Goal: Task Accomplishment & Management: Complete application form

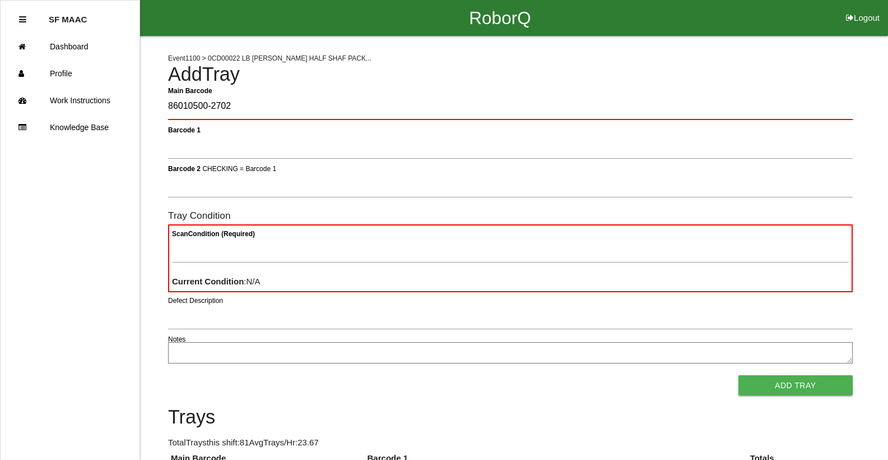
type Barcode "86010500-2702"
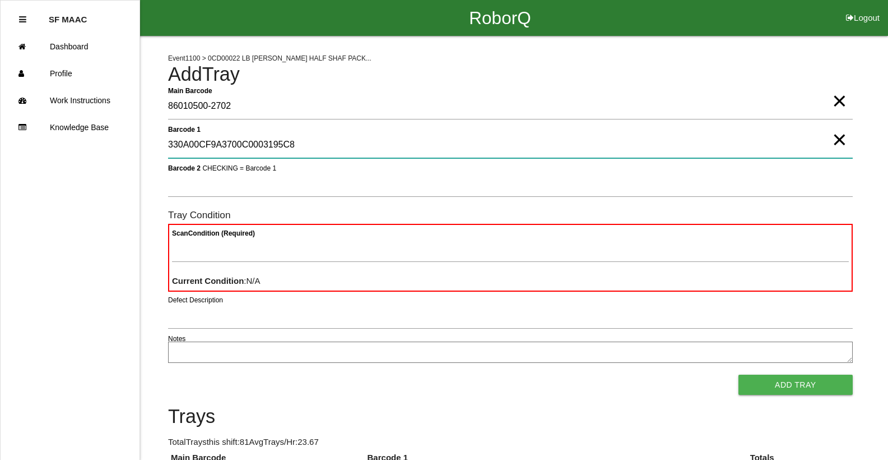
type 1 "330A00CF9A3700C0003195C8"
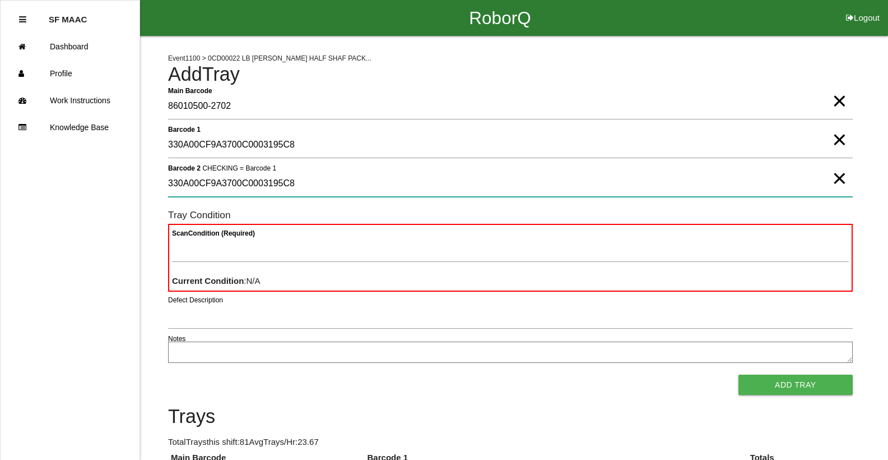
type 2 "330A00CF9A3700C0003195C8"
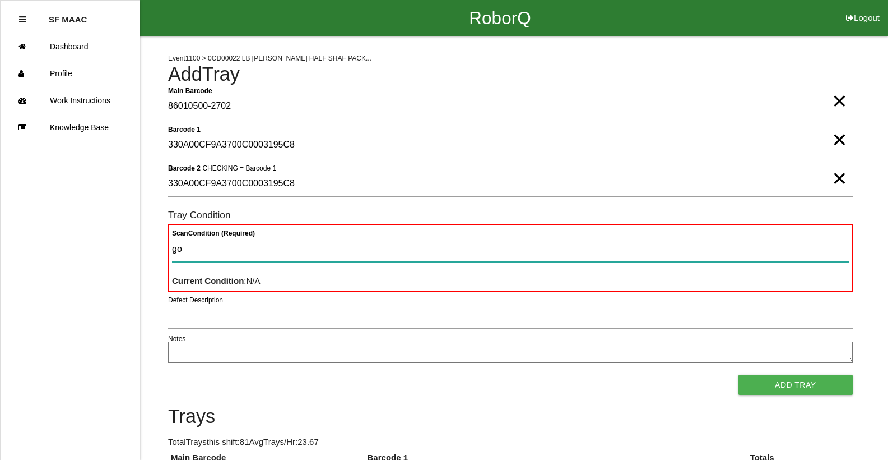
type Condition "goo"
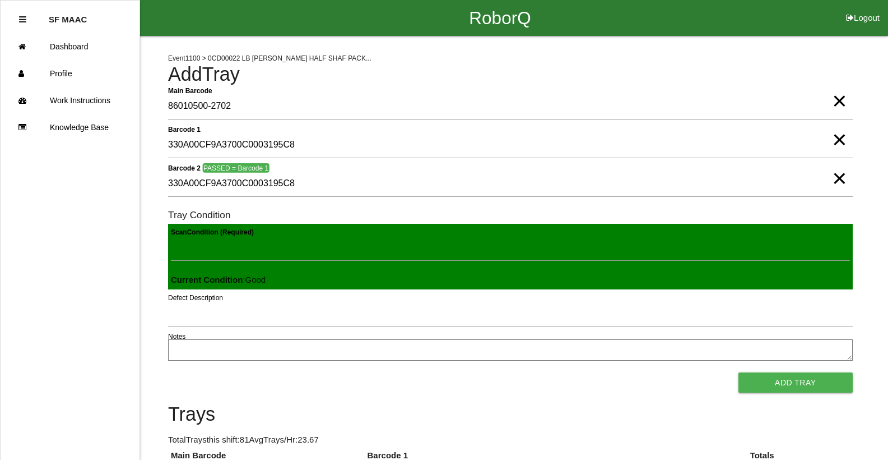
click at [739, 372] on button "Add Tray" at bounding box center [796, 382] width 114 height 20
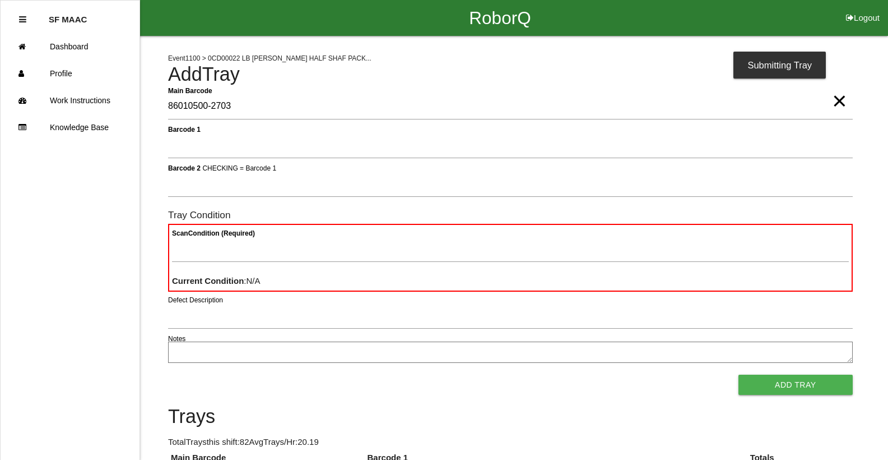
type Barcode "86010500-2703"
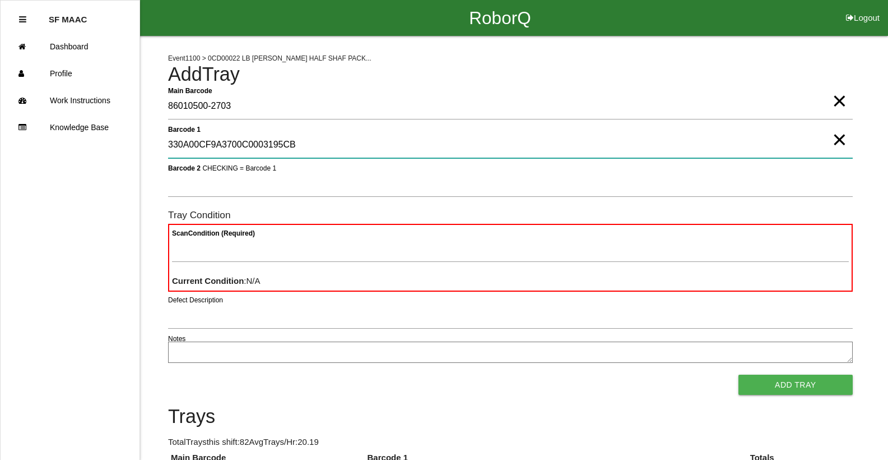
type 1 "330A00CF9A3700C0003195CB"
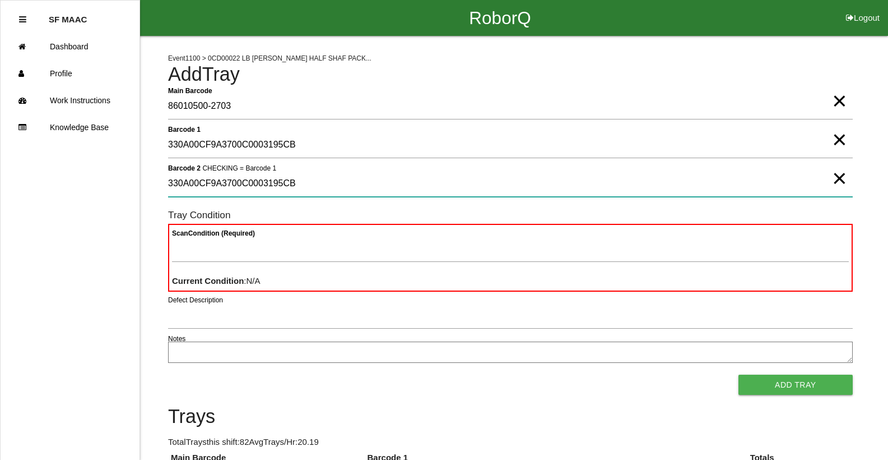
type 2 "330A00CF9A3700C0003195CB"
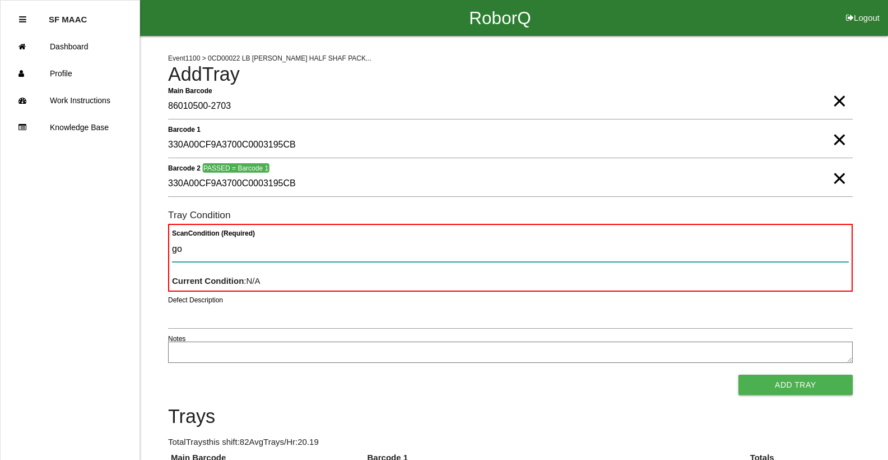
type Condition "goo"
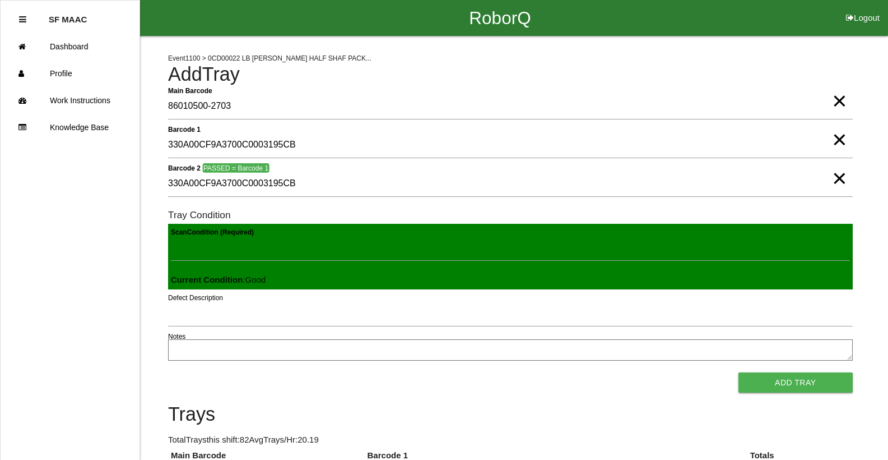
click at [739, 372] on button "Add Tray" at bounding box center [796, 382] width 114 height 20
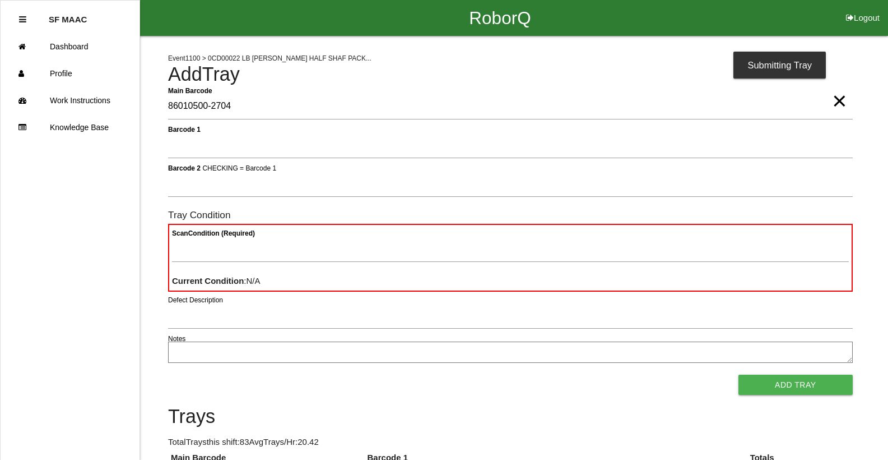
type Barcode "86010500-2704"
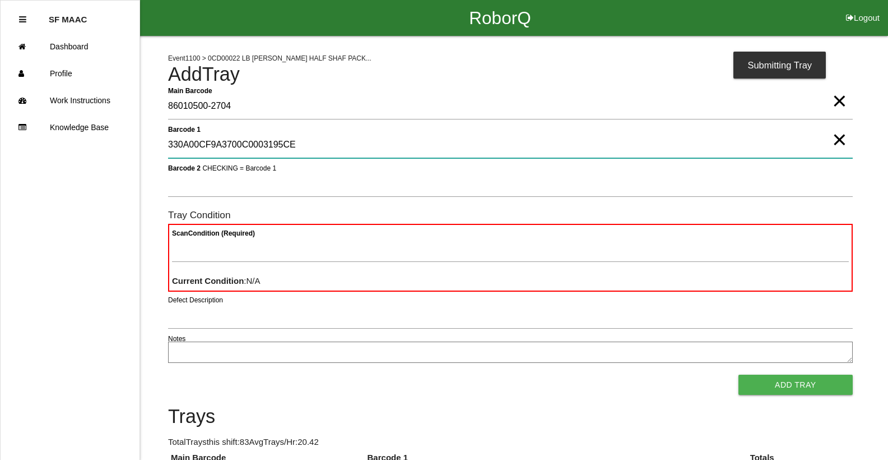
type 1 "330A00CF9A3700C0003195CE"
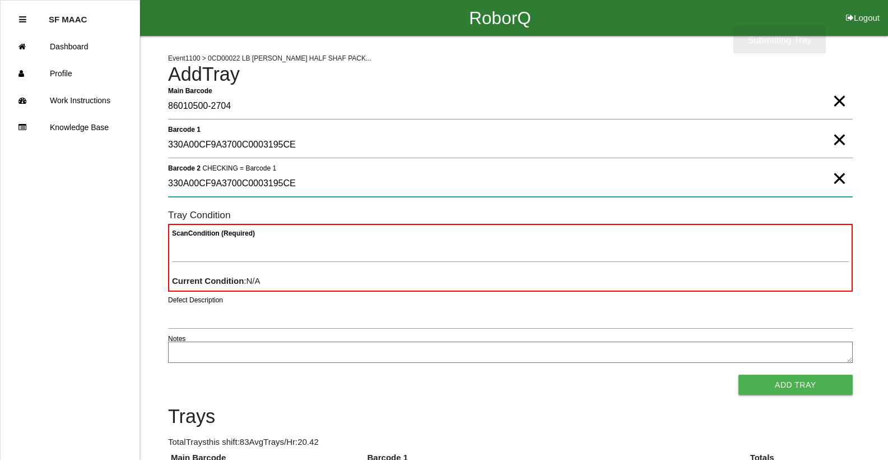
type 2 "330A00CF9A3700C0003195CE"
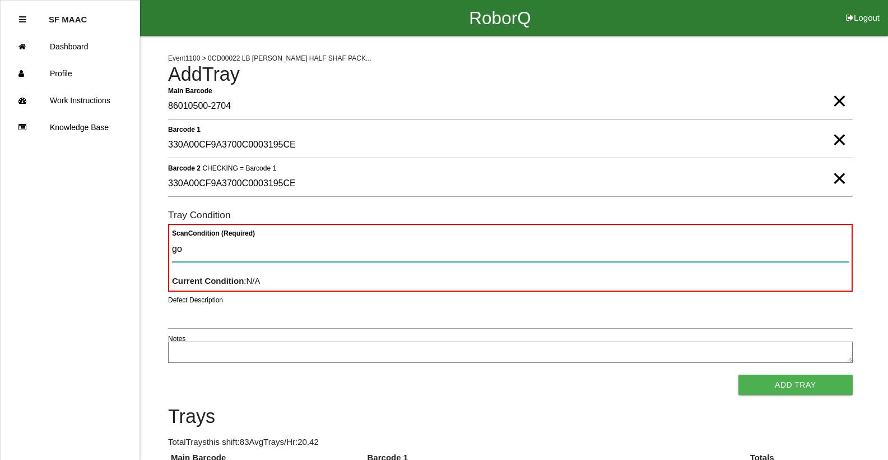
type Condition "goo"
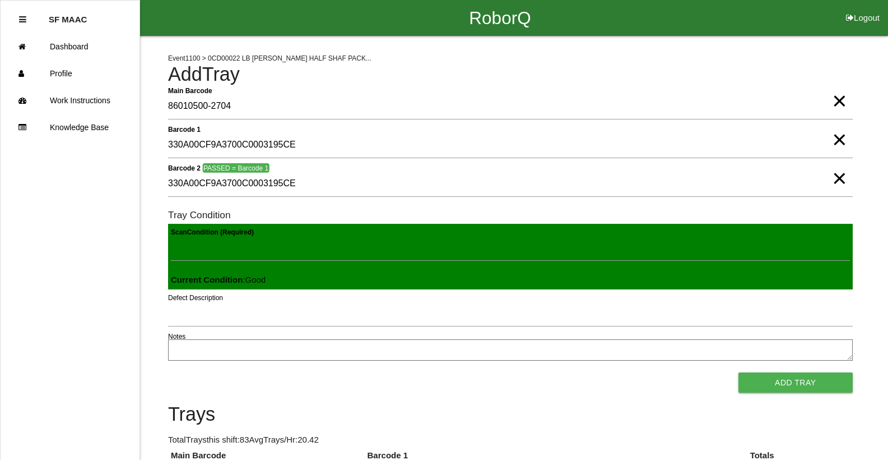
click at [739, 372] on button "Add Tray" at bounding box center [796, 382] width 114 height 20
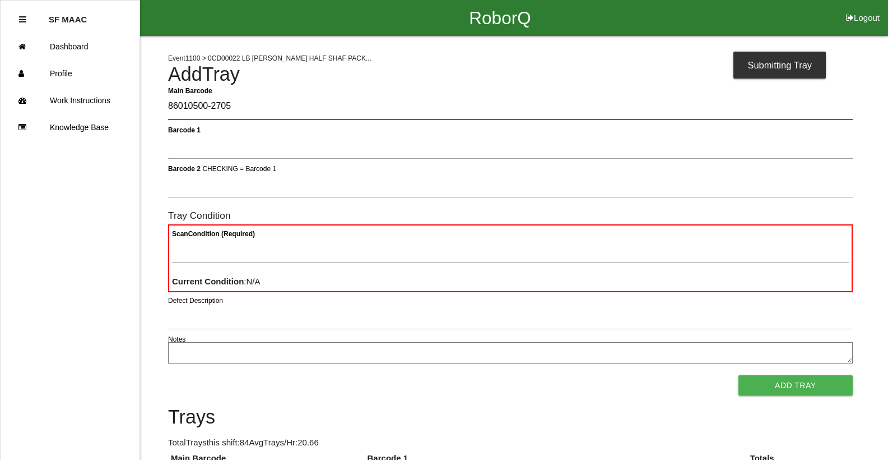
type Barcode "86010500-2705"
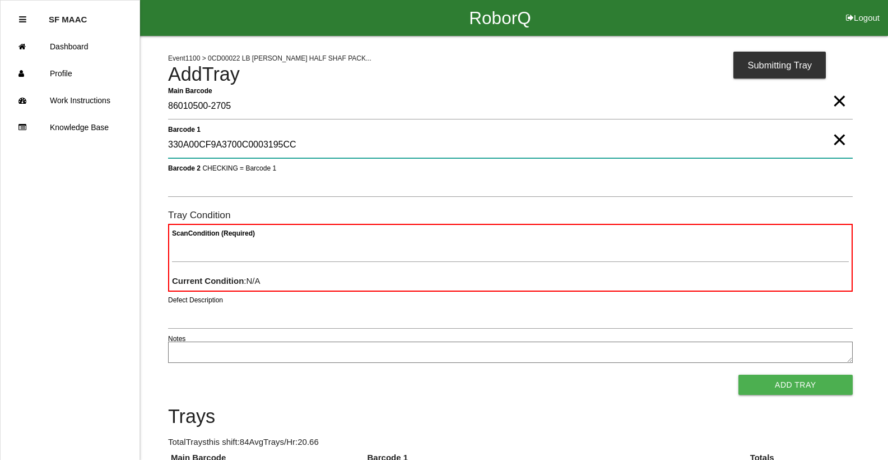
type 1 "330A00CF9A3700C0003195CC"
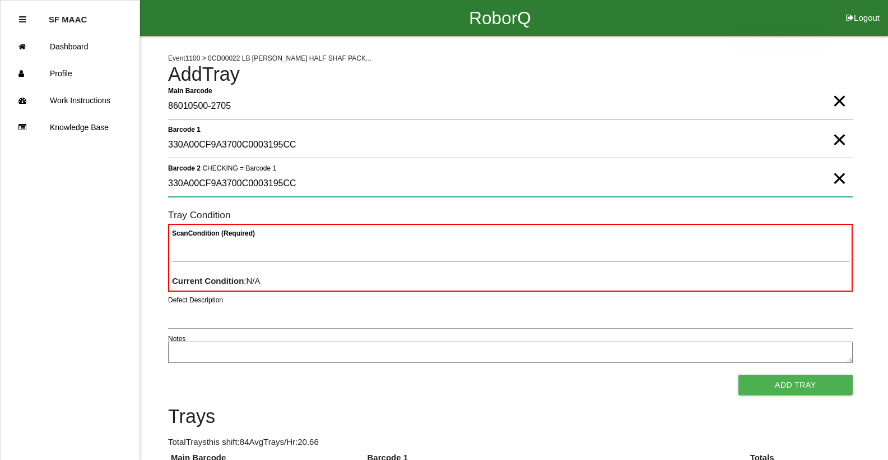
type 2 "330A00CF9A3700C0003195CC"
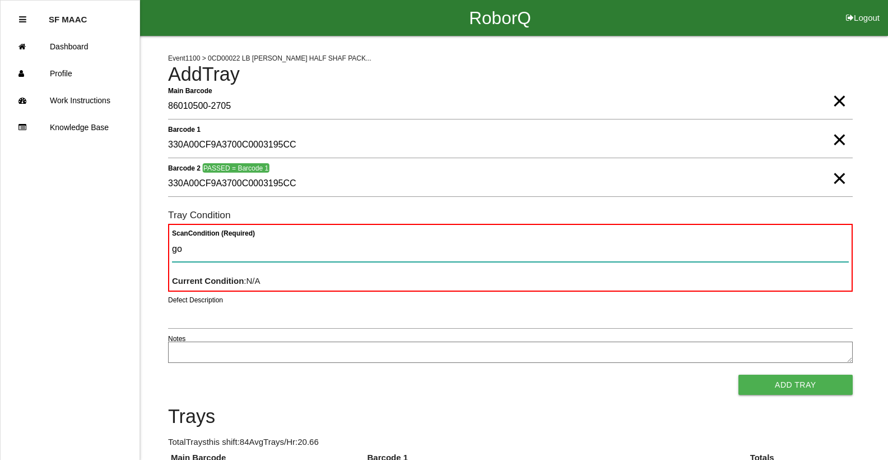
type Condition "goo"
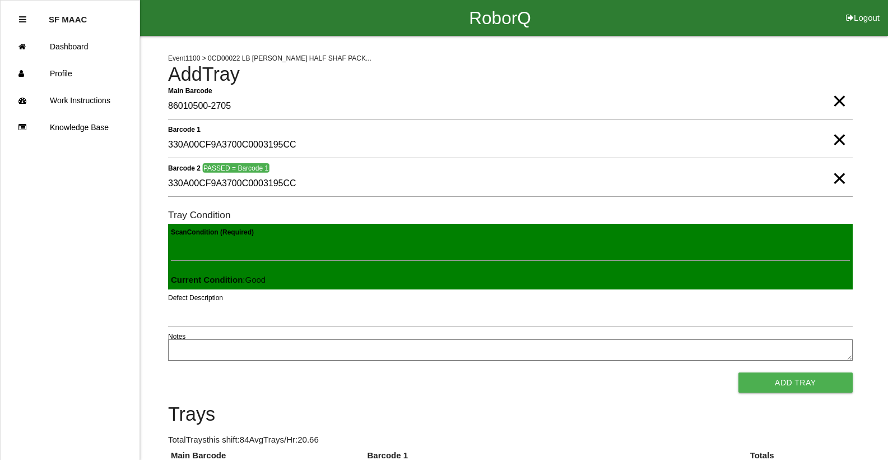
click at [739, 372] on button "Add Tray" at bounding box center [796, 382] width 114 height 20
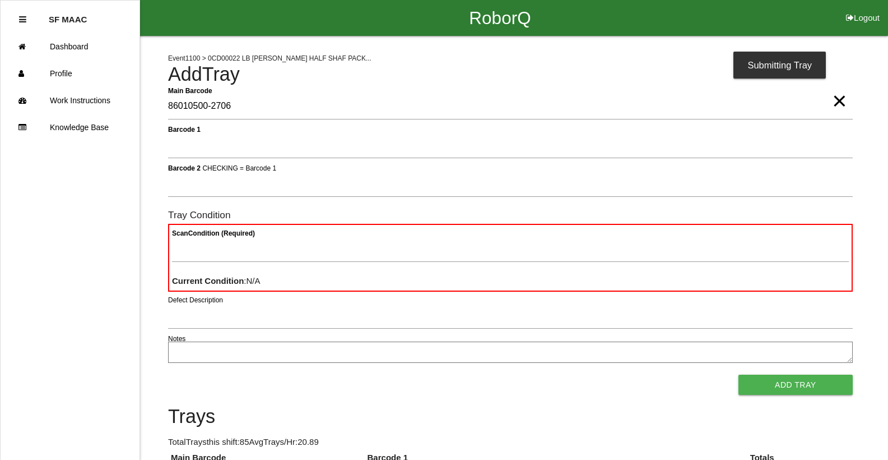
type Barcode "86010500-2706"
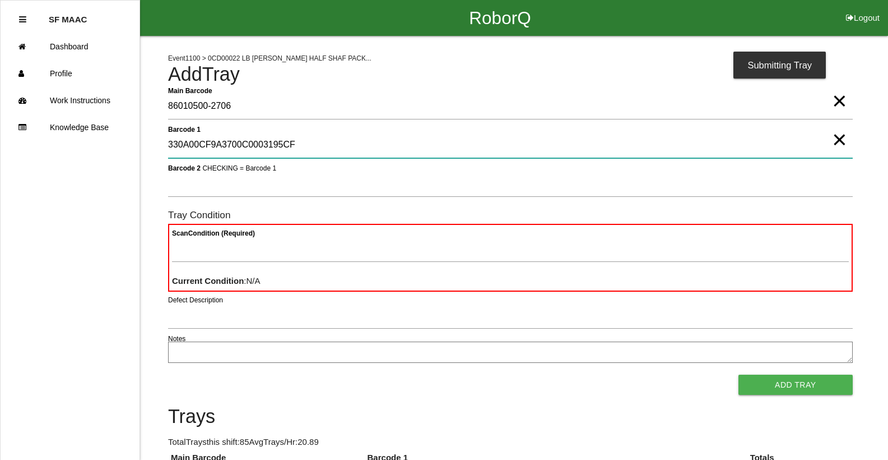
type 1 "330A00CF9A3700C0003195CF"
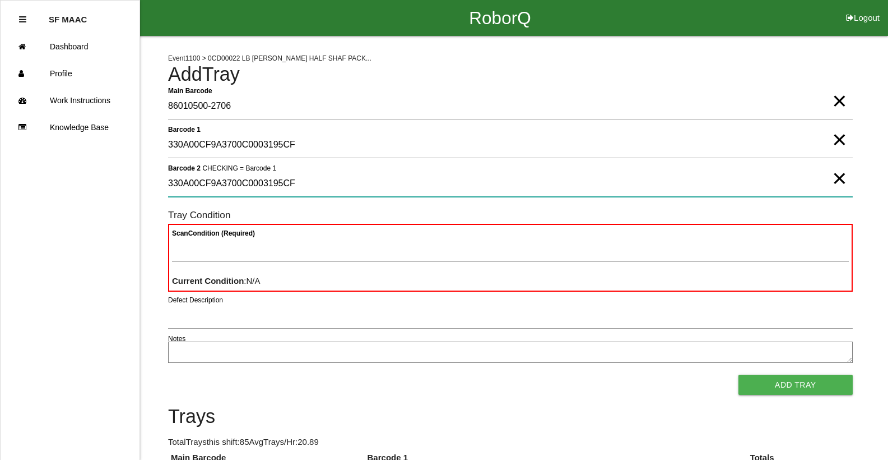
type 2 "330A00CF9A3700C0003195CF"
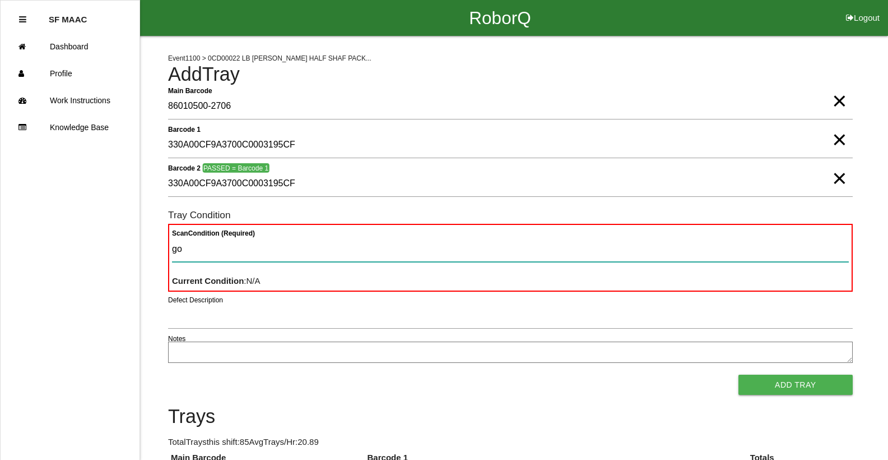
type Condition "goo"
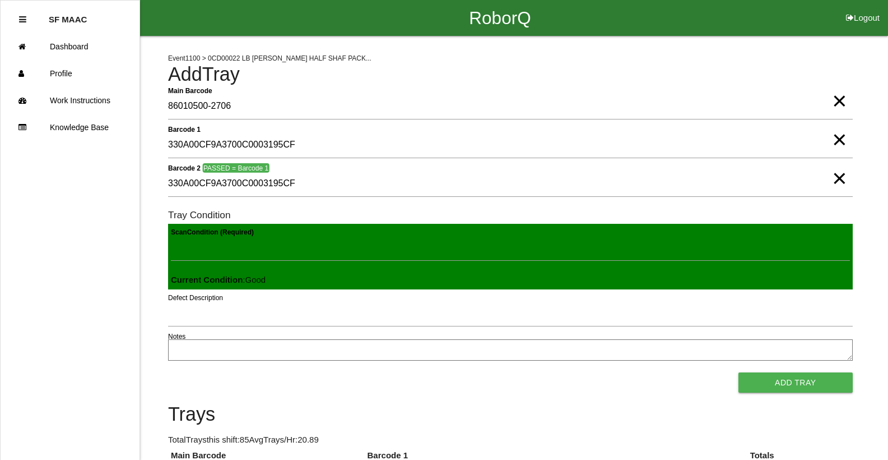
click at [739, 372] on button "Add Tray" at bounding box center [796, 382] width 114 height 20
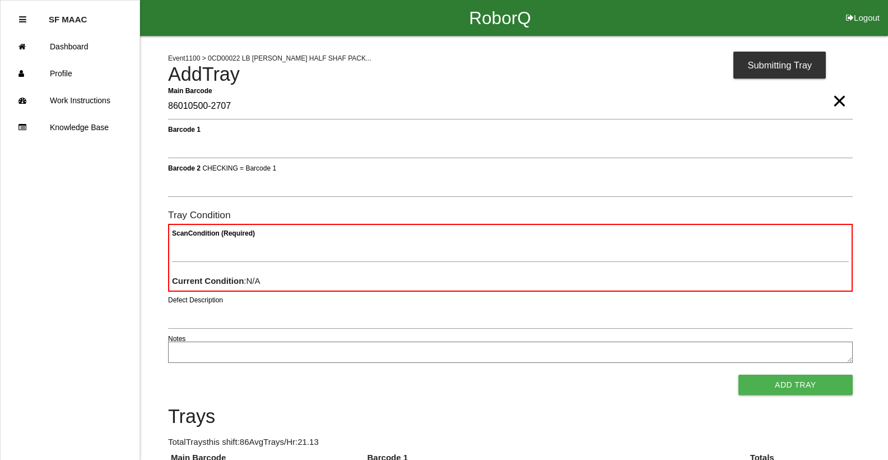
type Barcode "86010500-2707"
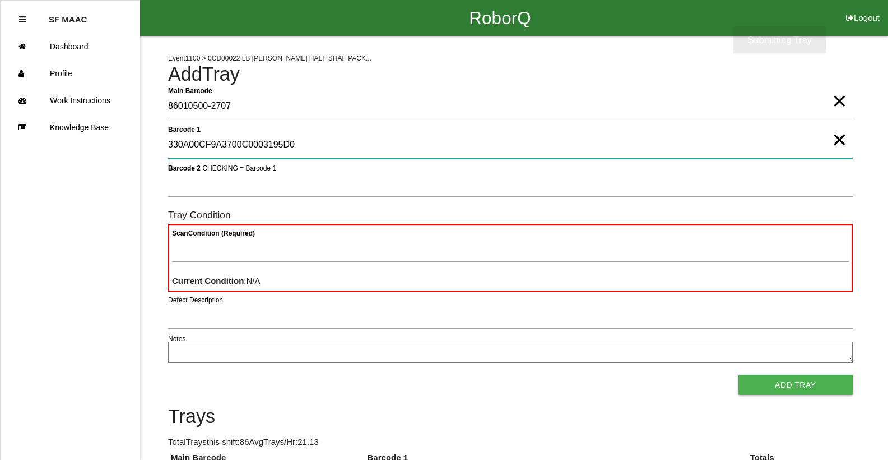
type 1 "330A00CF9A3700C0003195D0"
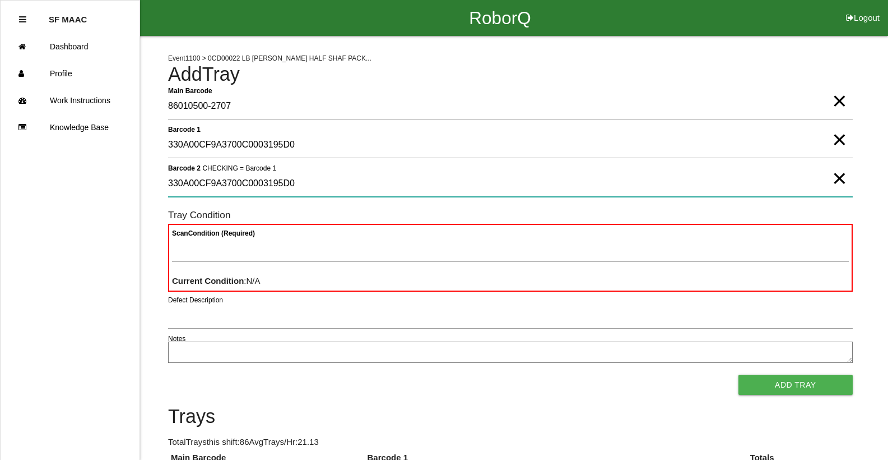
type 2 "330A00CF9A3700C0003195D0"
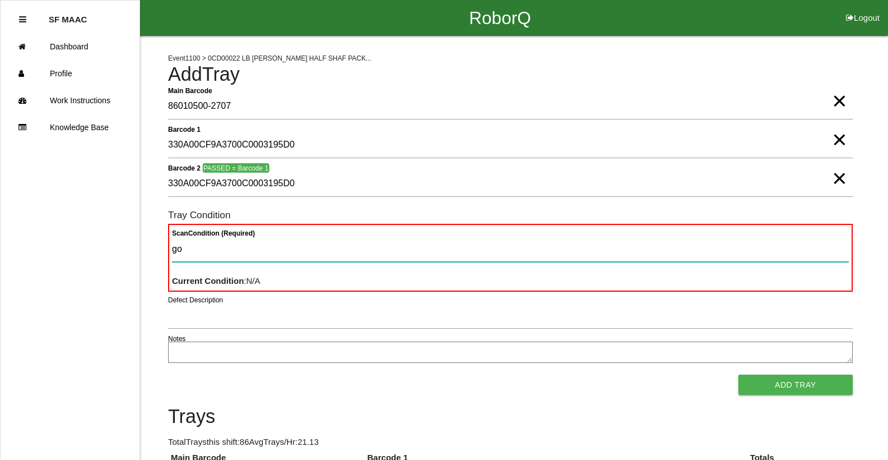
type Condition "goo"
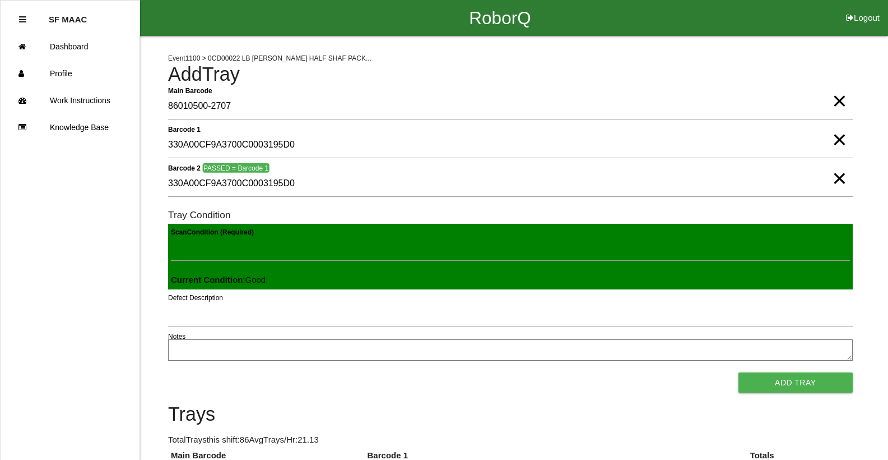
click at [739, 372] on button "Add Tray" at bounding box center [796, 382] width 114 height 20
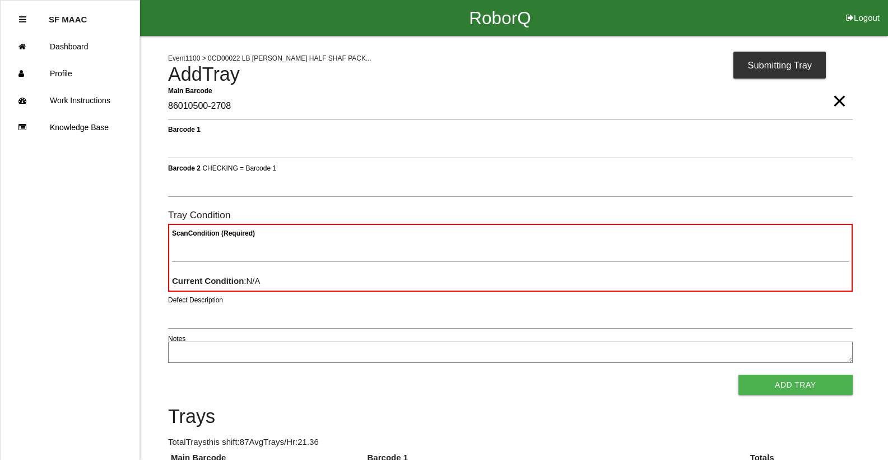
type Barcode "86010500-2708"
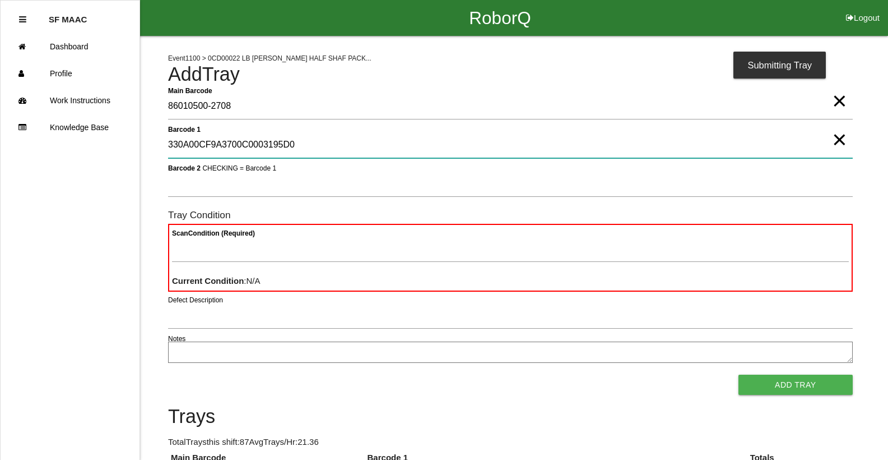
type 1 "330A00CF9A3700C0003195D0"
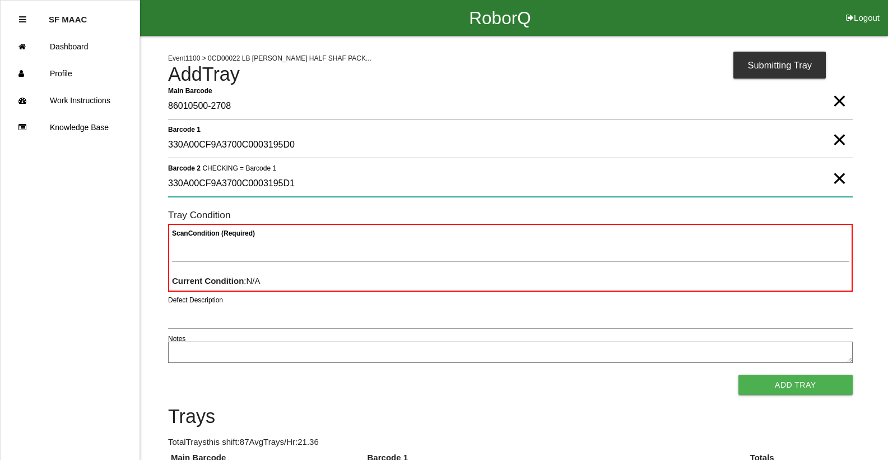
type 2 "330A00CF9A3700C0003195D1"
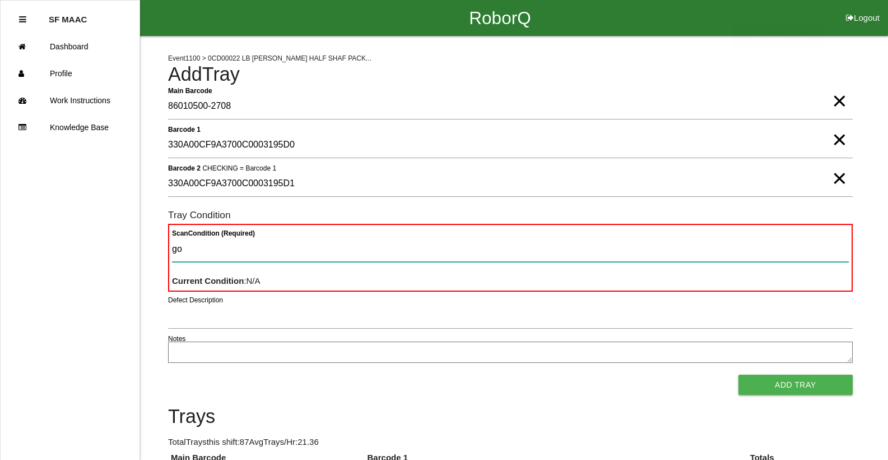
type Condition "goo"
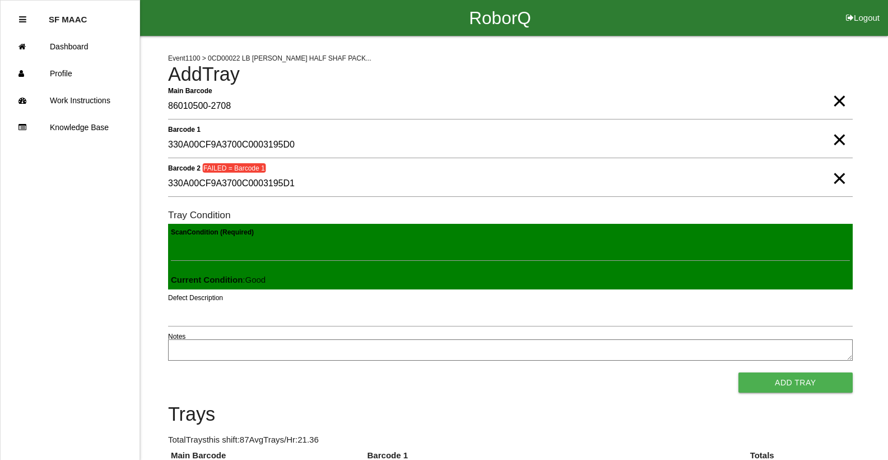
click at [833, 140] on span "×" at bounding box center [839, 128] width 15 height 22
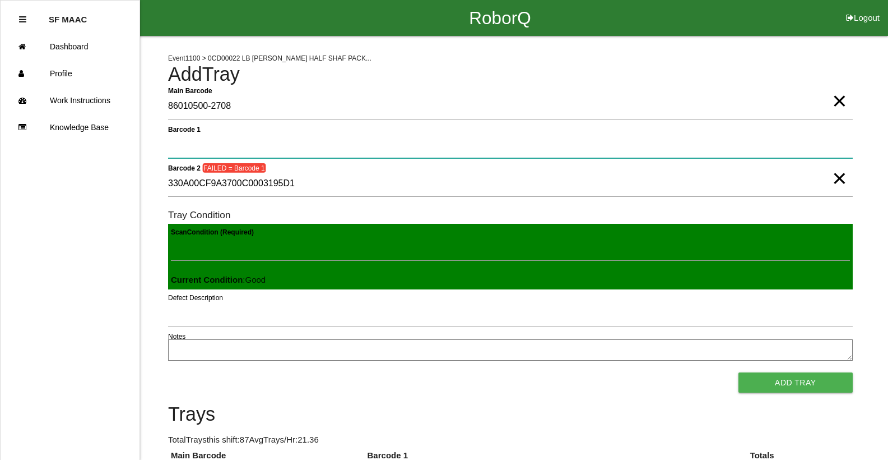
click at [578, 145] on 1 "Barcode 1" at bounding box center [510, 145] width 685 height 26
type 1 "330A00CF9A3700C0003195D1"
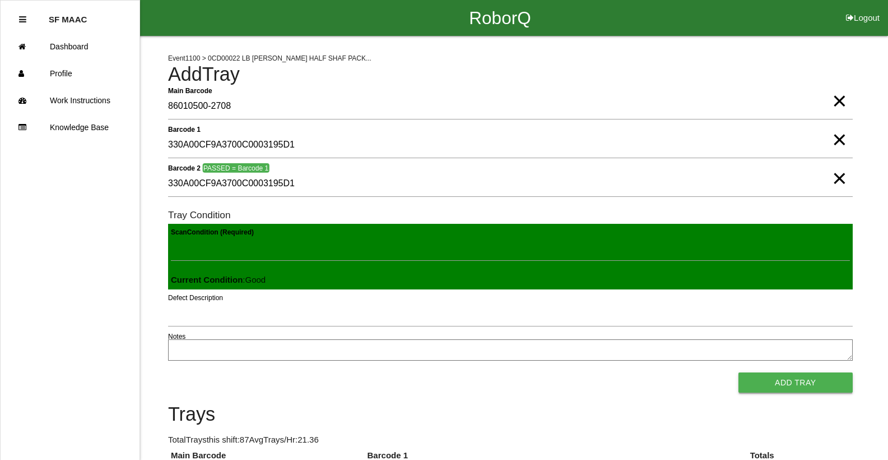
click at [744, 372] on button "Add Tray" at bounding box center [796, 382] width 114 height 20
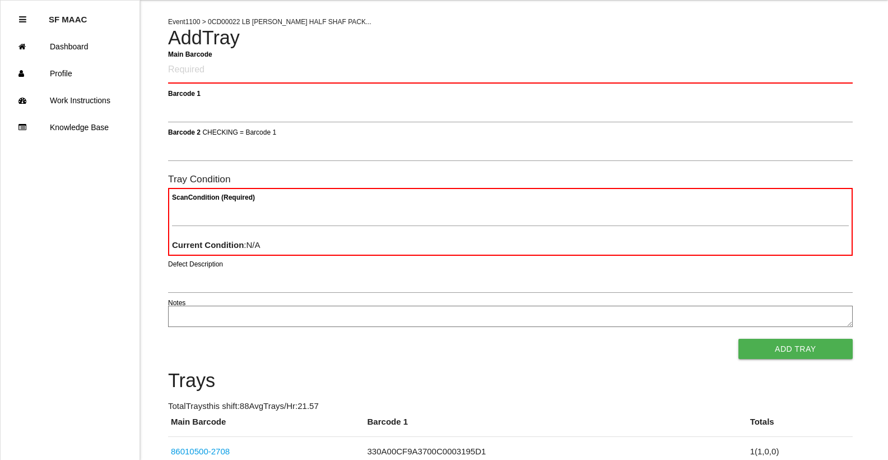
scroll to position [56, 0]
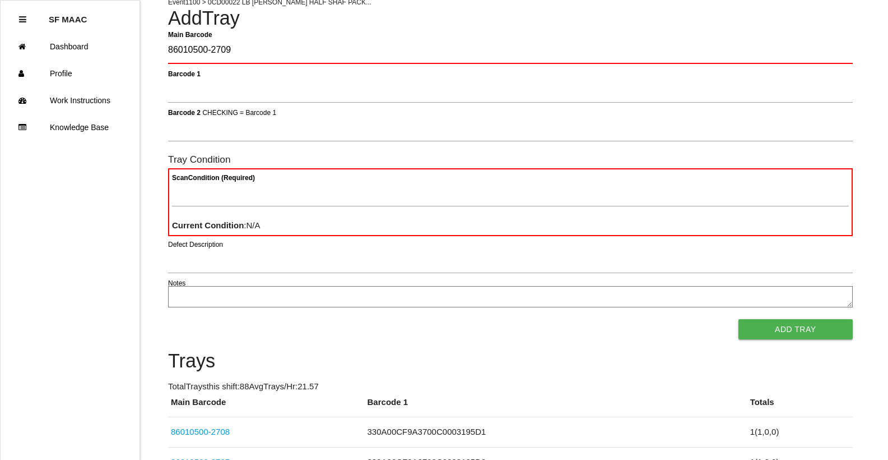
type Barcode "86010500-2709"
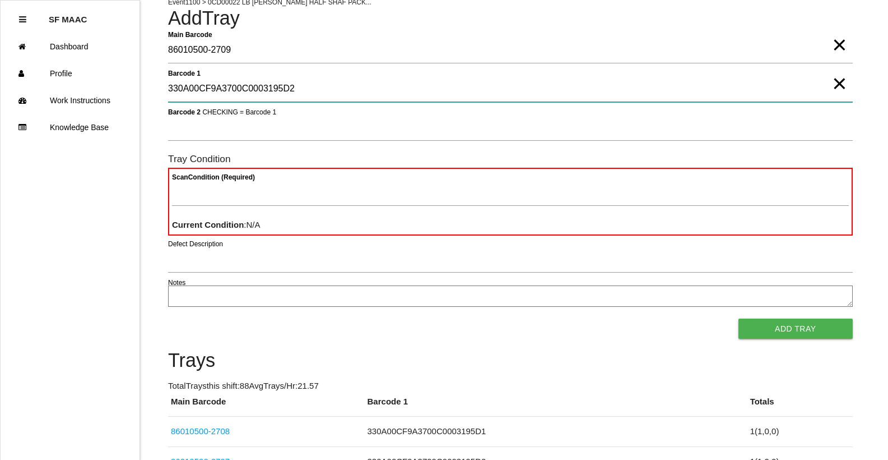
type 1 "330A00CF9A3700C0003195D2"
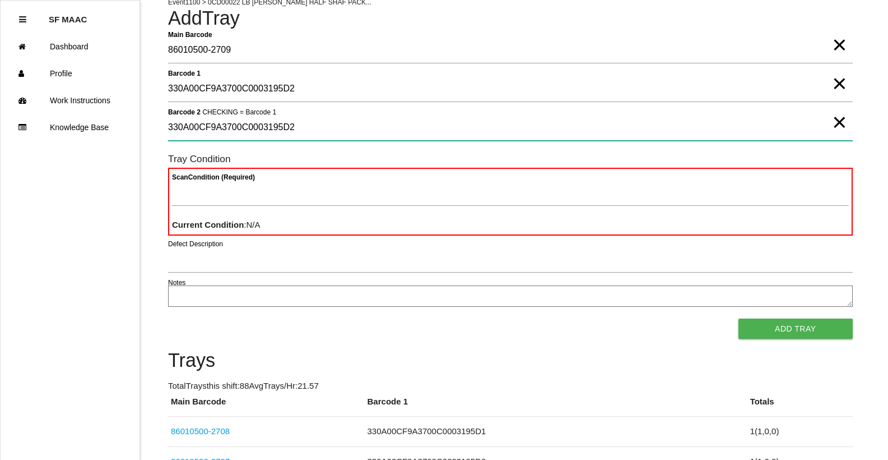
type 2 "330A00CF9A3700C0003195D2"
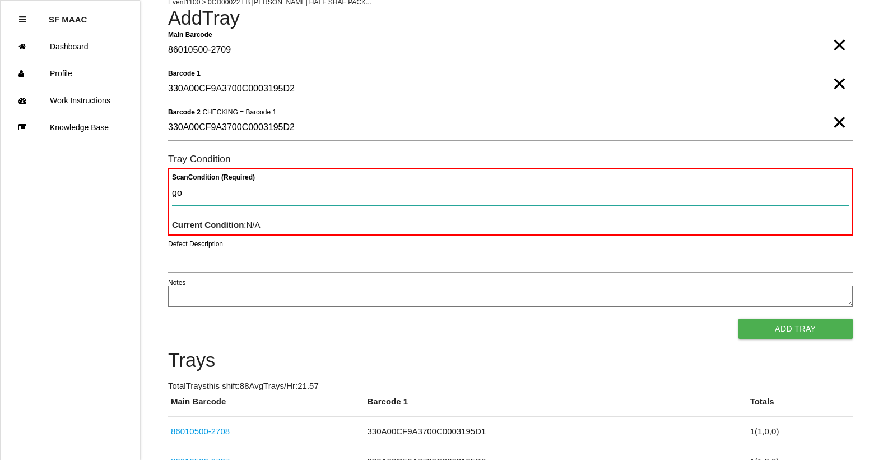
type Condition "goo"
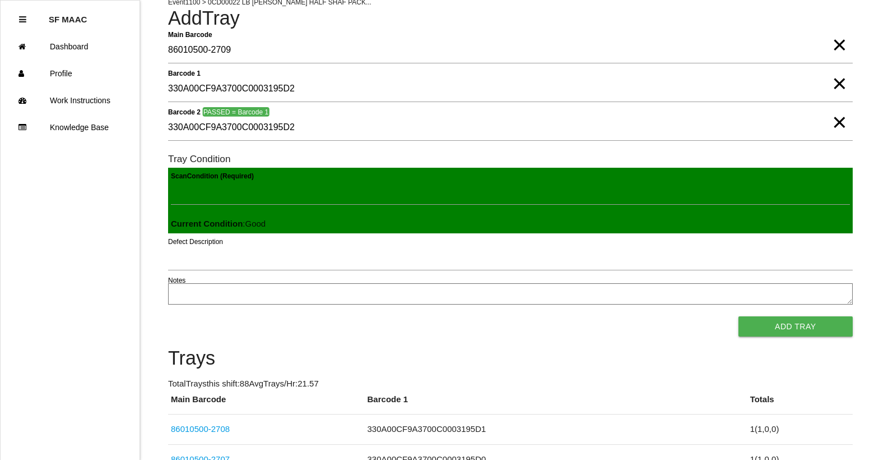
click at [739, 316] on button "Add Tray" at bounding box center [796, 326] width 114 height 20
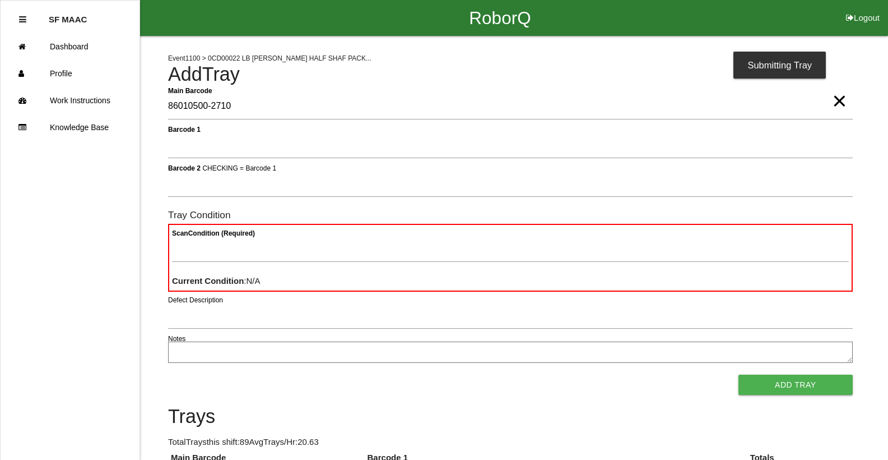
type Barcode "86010500-2710"
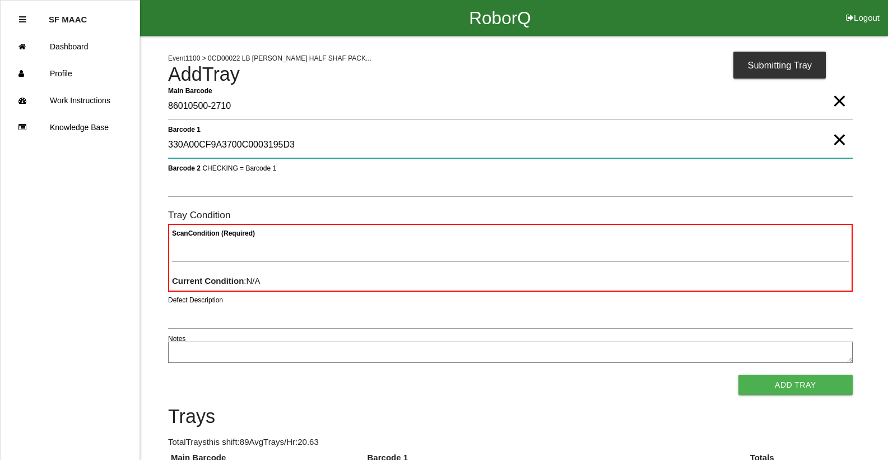
type 1 "330A00CF9A3700C0003195D3"
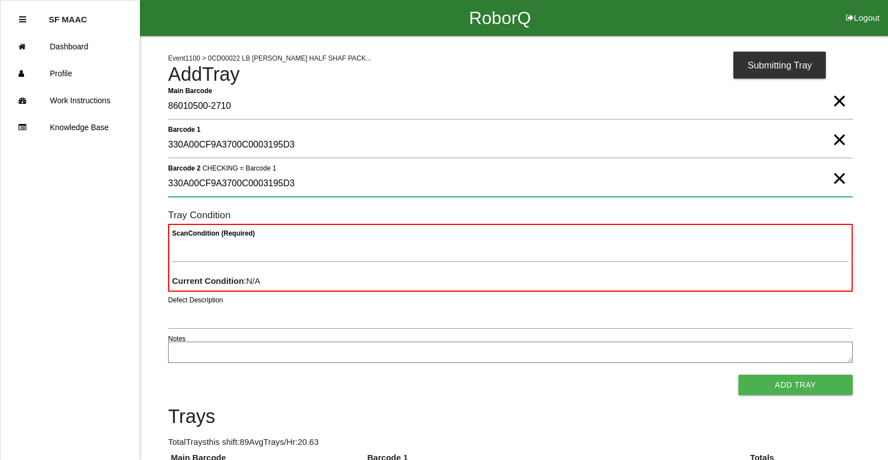
type 2 "330A00CF9A3700C0003195D3"
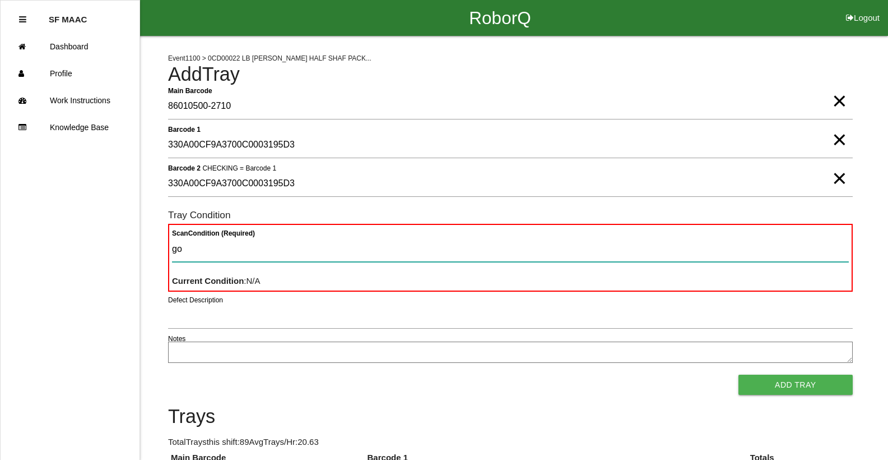
type Condition "goo"
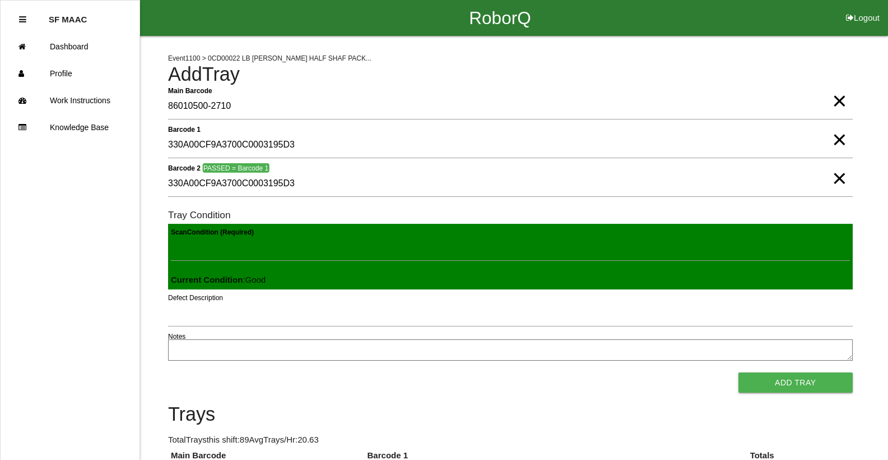
click at [739, 372] on button "Add Tray" at bounding box center [796, 382] width 114 height 20
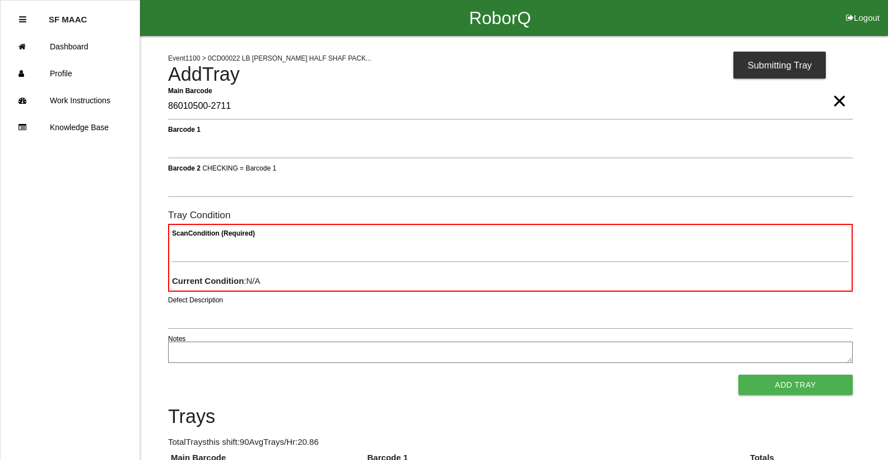
type Barcode "86010500-2711"
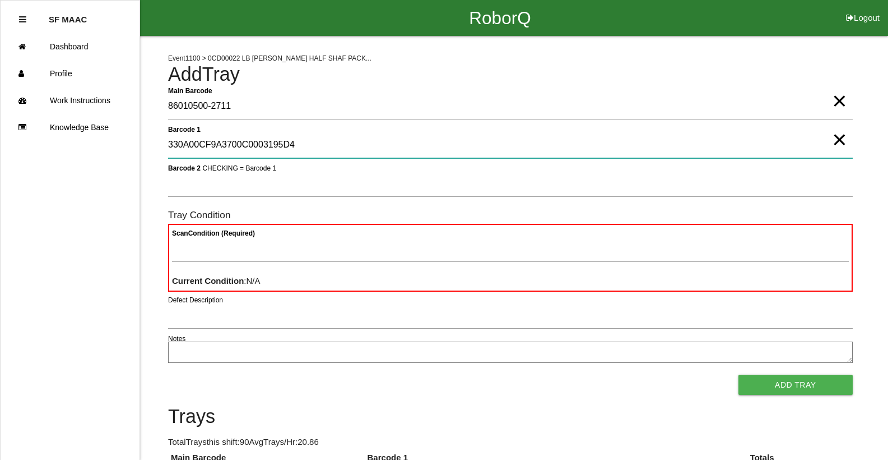
type 1 "330A00CF9A3700C0003195D4"
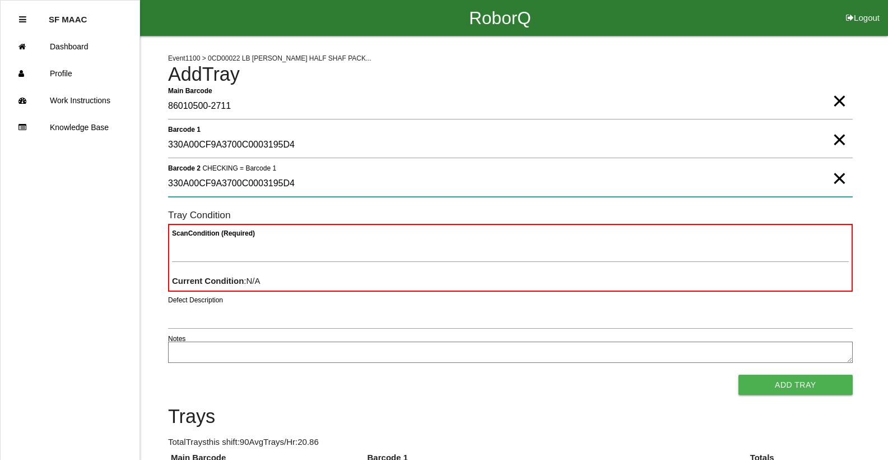
type 2 "330A00CF9A3700C0003195D4"
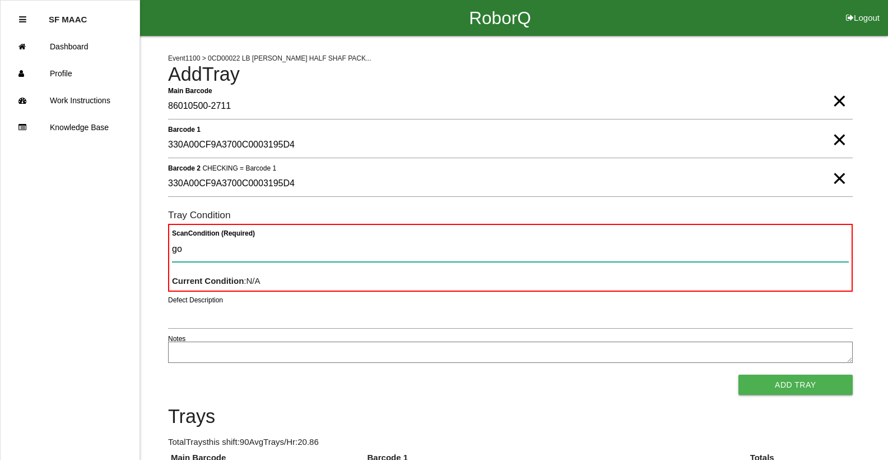
type Condition "goo"
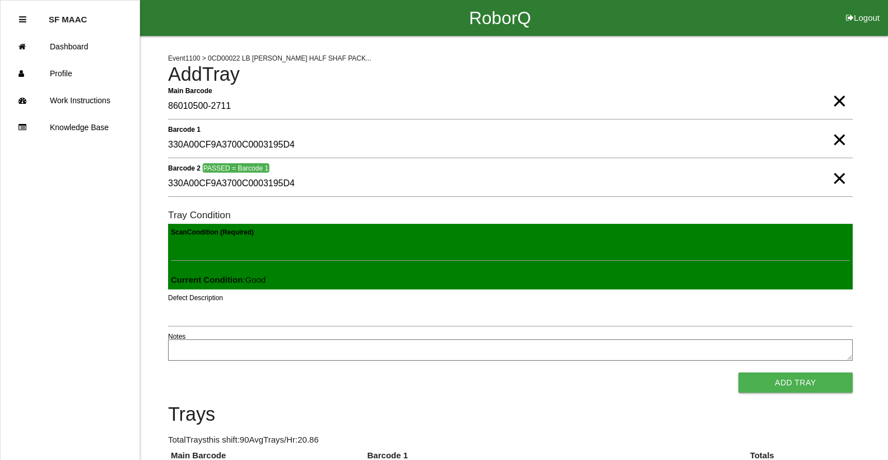
click button "Add Tray" at bounding box center [796, 382] width 114 height 20
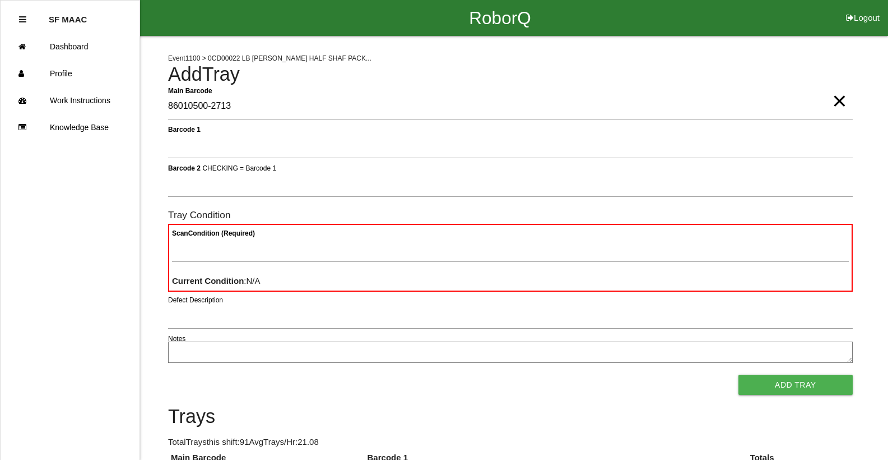
type Barcode "86010500-2713"
click at [832, 101] on span "×" at bounding box center [839, 89] width 15 height 22
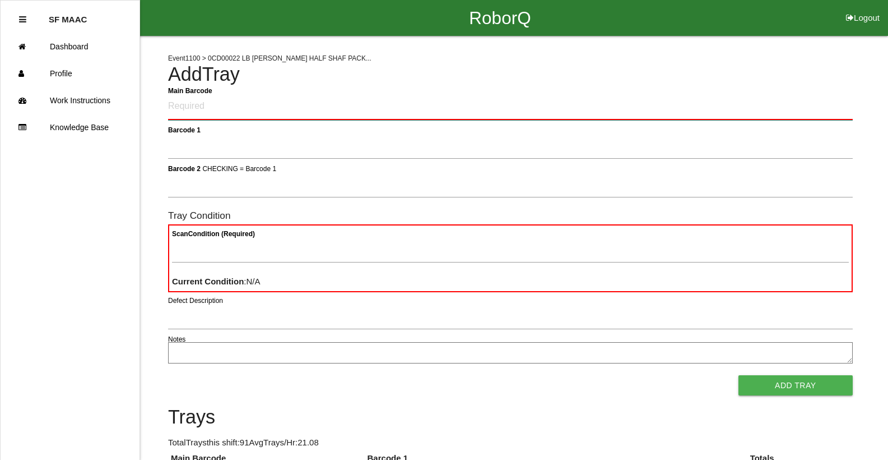
click at [832, 107] on Barcode "Main Barcode" at bounding box center [510, 107] width 685 height 26
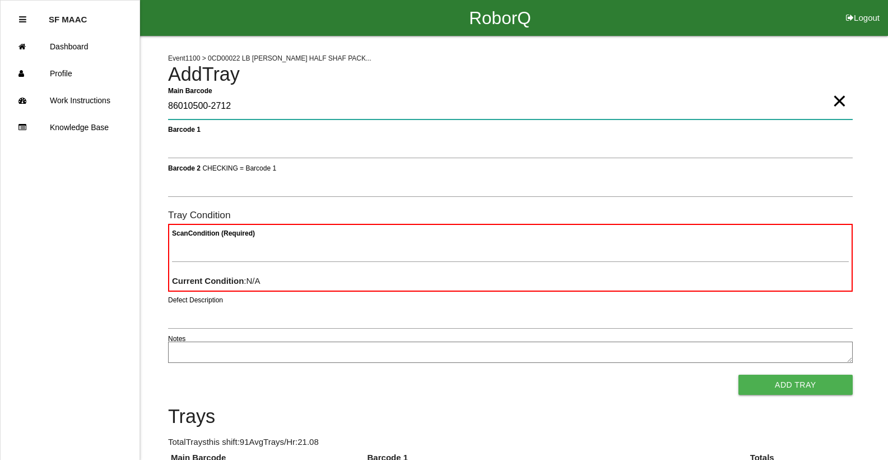
type Barcode "86010500-2712"
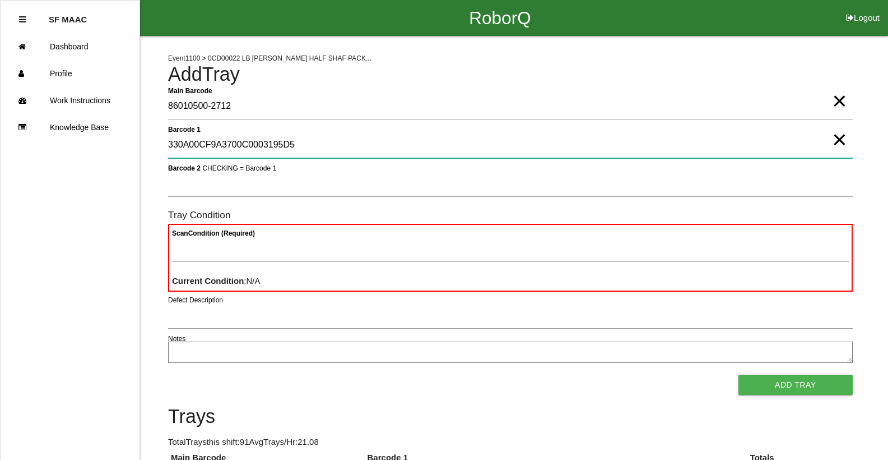
type 1 "330A00CF9A3700C0003195D5"
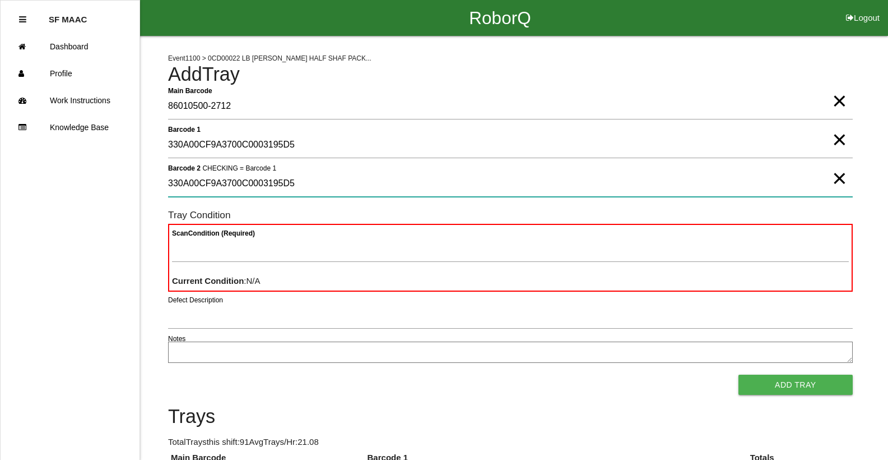
type 2 "330A00CF9A3700C0003195D5"
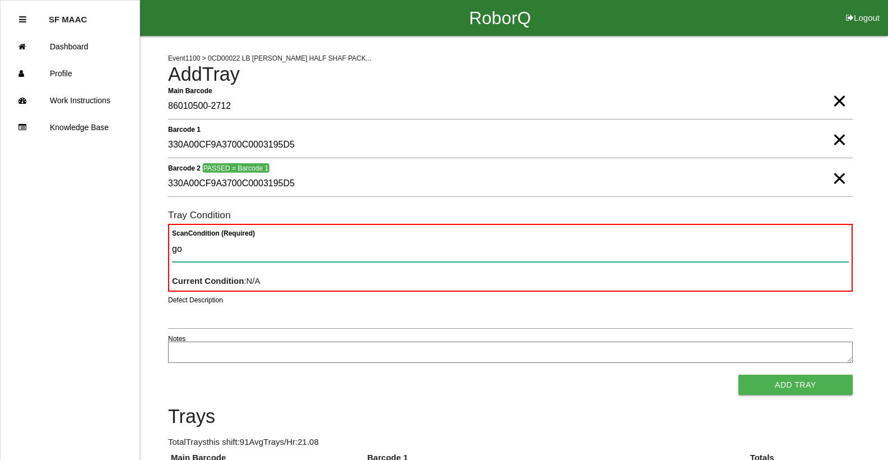
type Condition "goo"
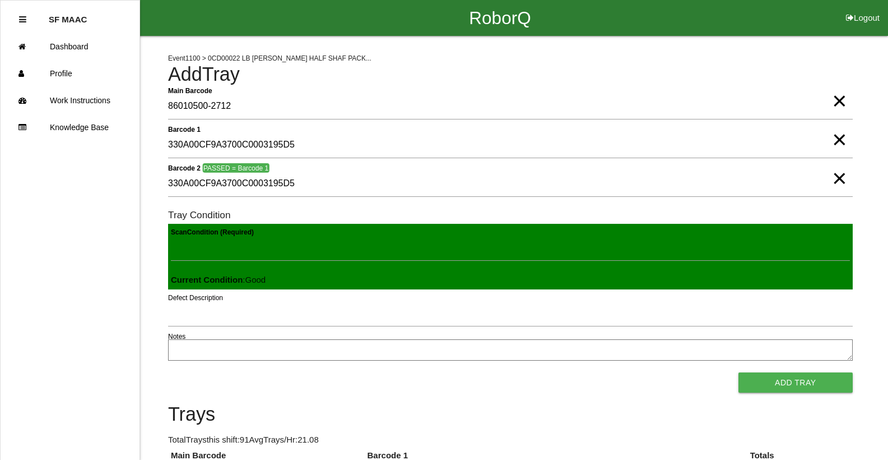
click at [739, 372] on button "Add Tray" at bounding box center [796, 382] width 114 height 20
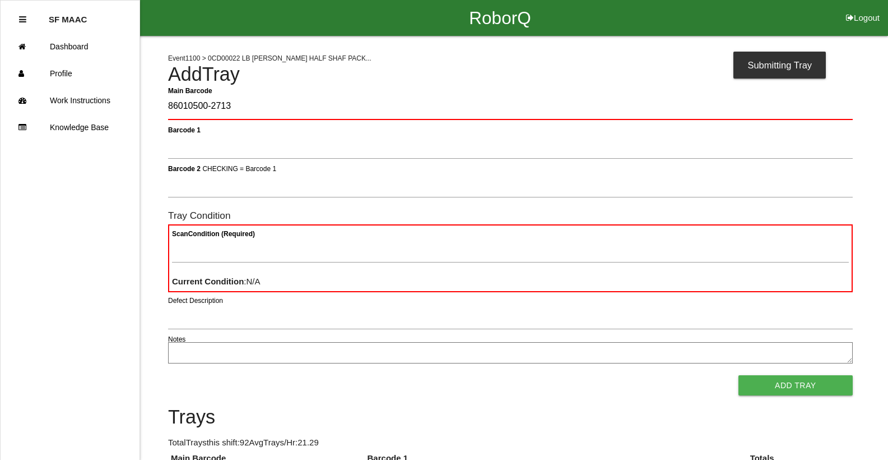
type Barcode "86010500-2713"
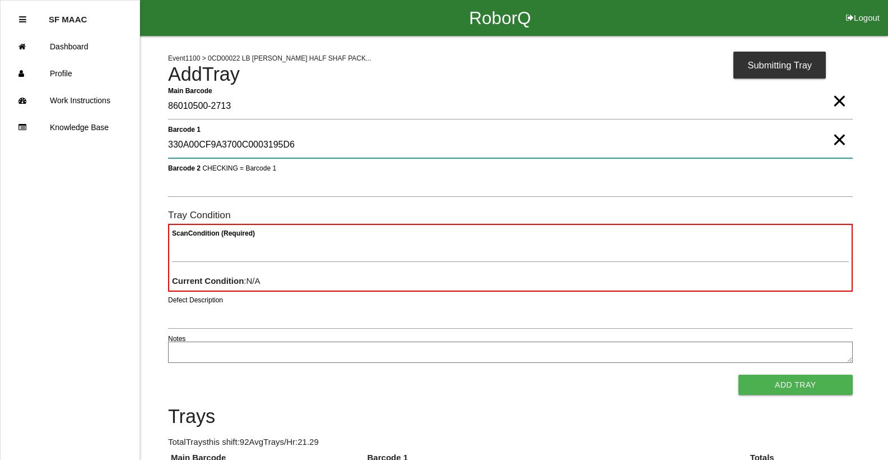
type 1 "330A00CF9A3700C0003195D6"
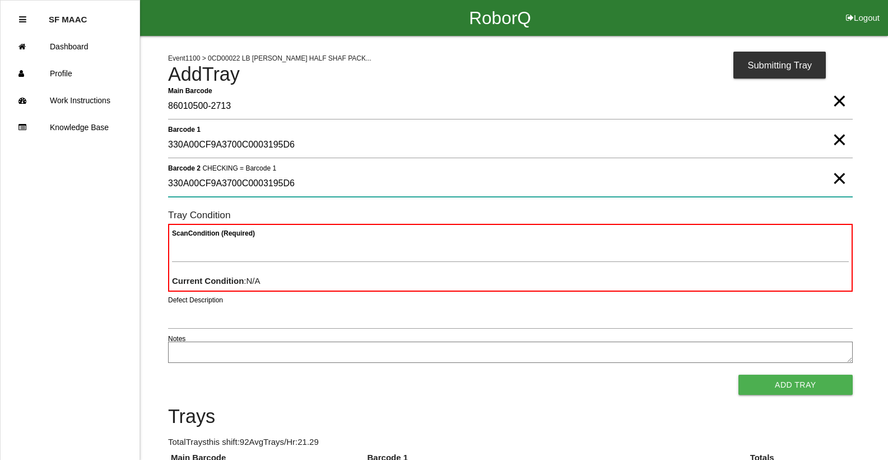
type 2 "330A00CF9A3700C0003195D6"
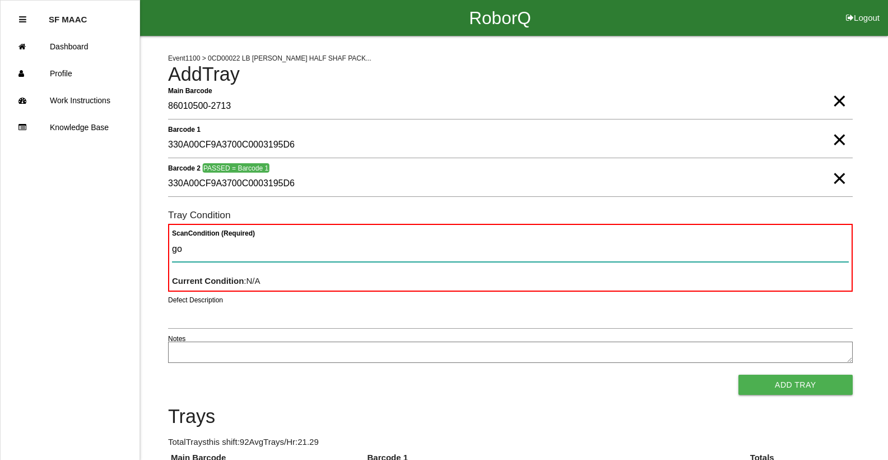
type Condition "goo"
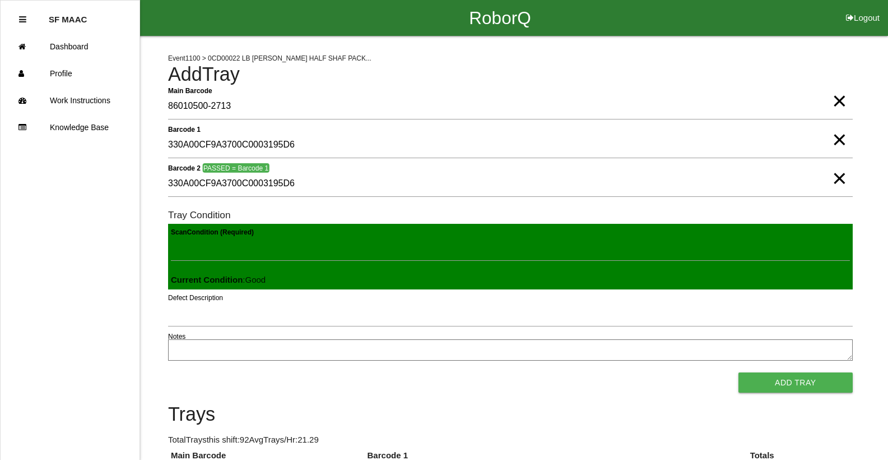
click at [739, 372] on button "Add Tray" at bounding box center [796, 382] width 114 height 20
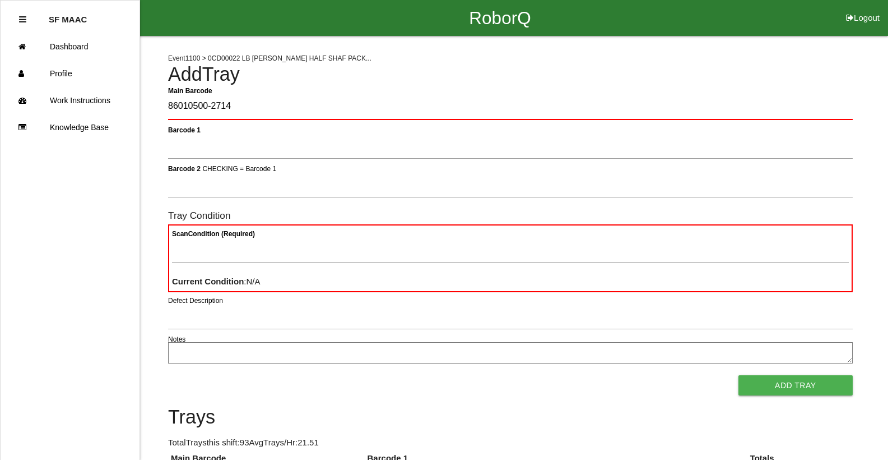
type Barcode "86010500-2714"
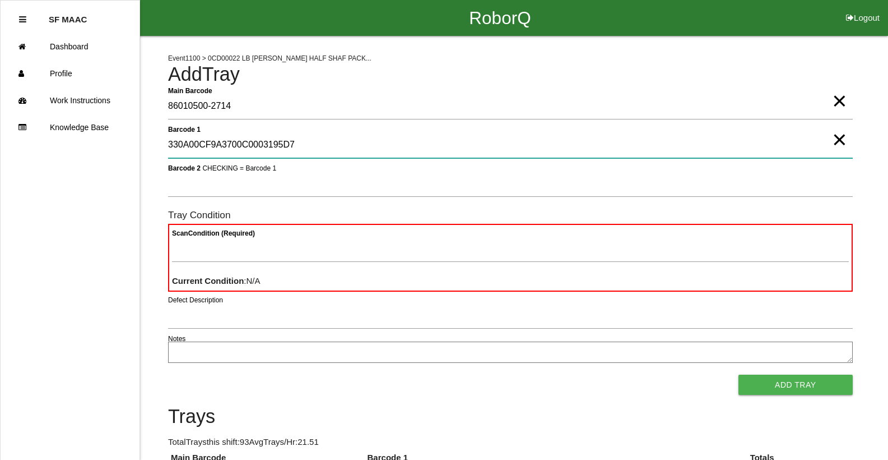
type 1 "330A00CF9A3700C0003195D7"
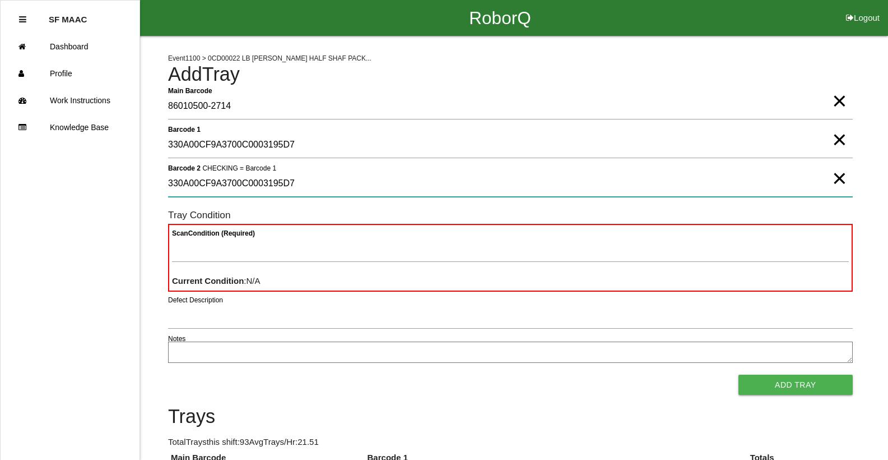
type 2 "330A00CF9A3700C0003195D7"
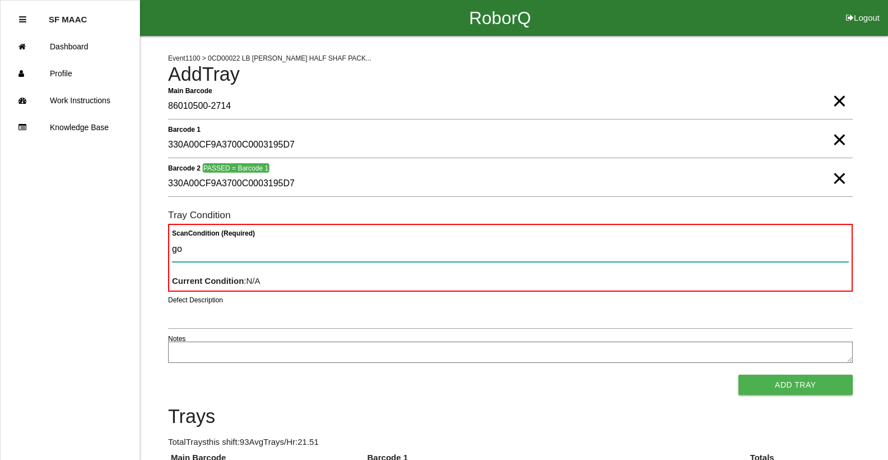
type Condition "goo"
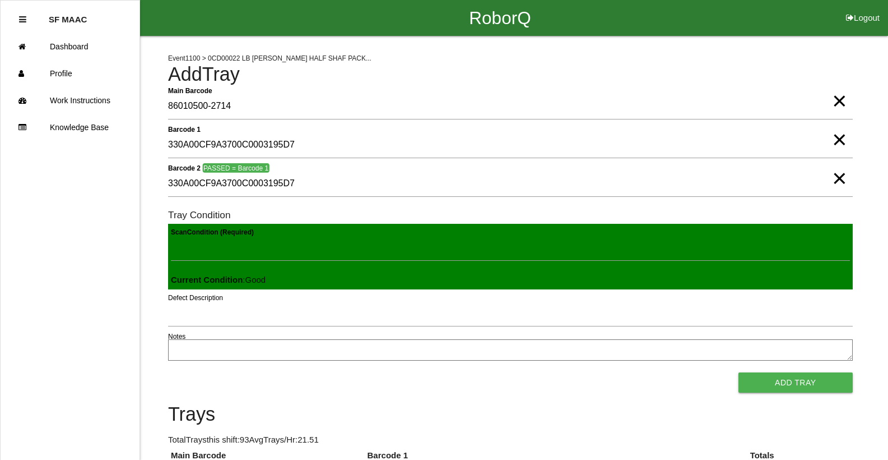
click at [739, 372] on button "Add Tray" at bounding box center [796, 382] width 114 height 20
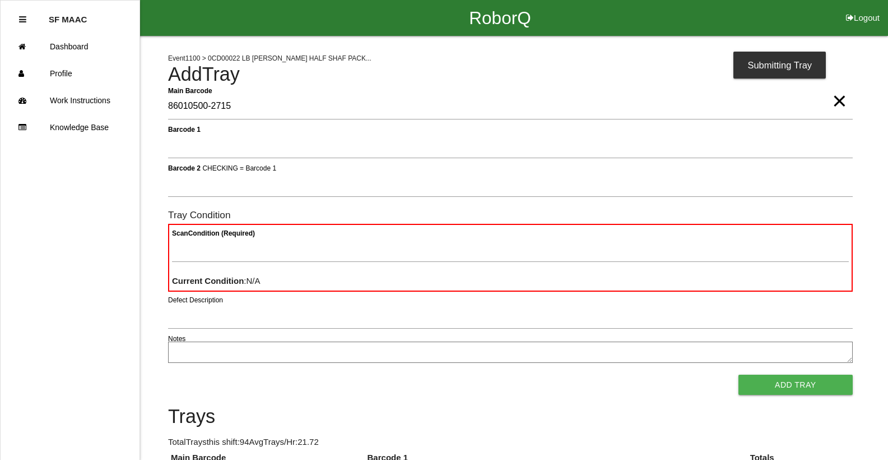
type Barcode "86010500-2715"
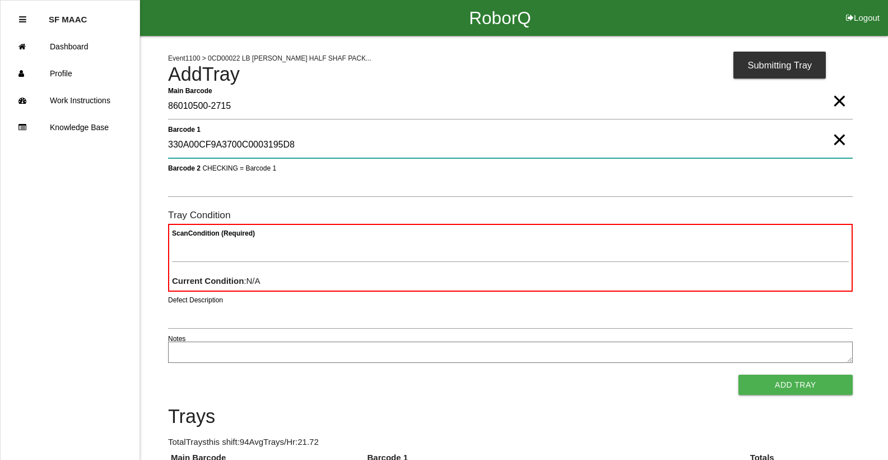
type 1 "330A00CF9A3700C0003195D8"
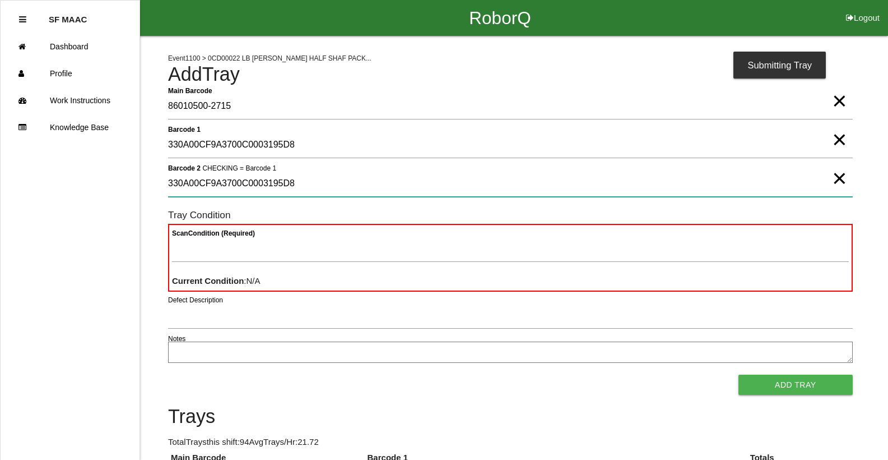
type 2 "330A00CF9A3700C0003195D8"
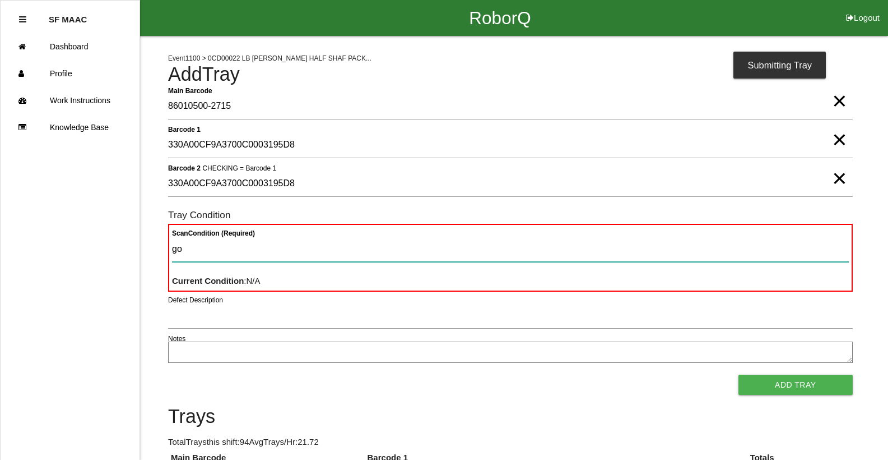
type Condition "goo"
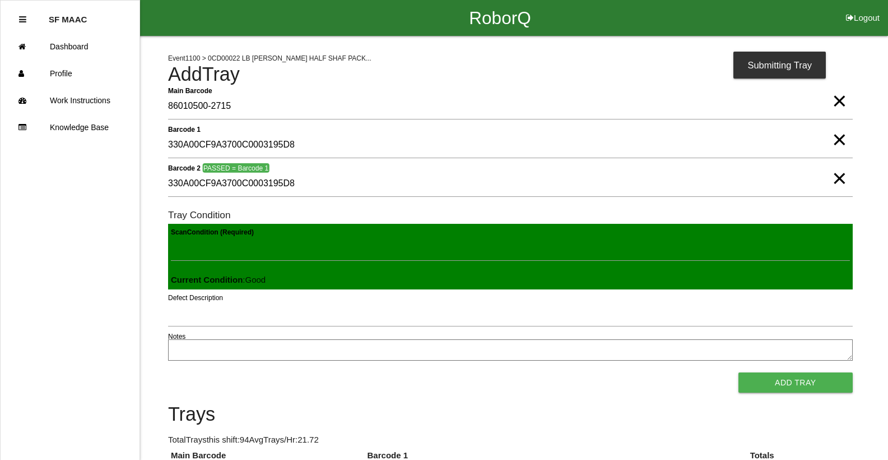
click button "Add Tray" at bounding box center [796, 382] width 114 height 20
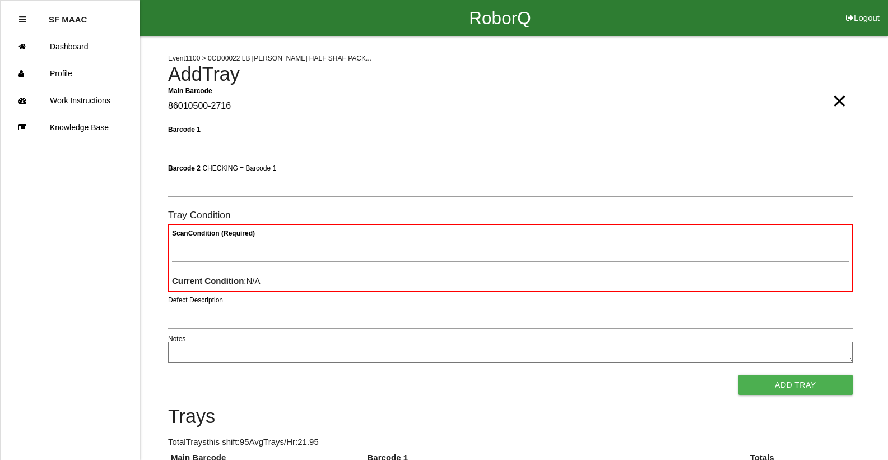
type Barcode "86010500-2716"
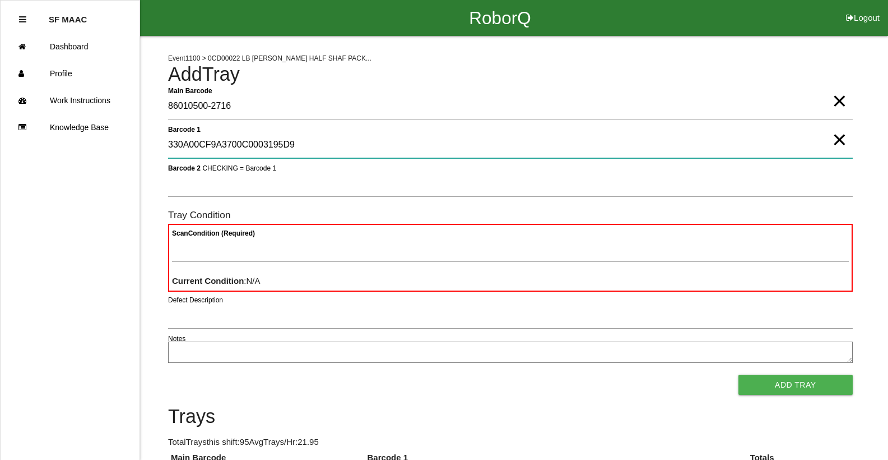
type 1 "330A00CF9A3700C0003195D9"
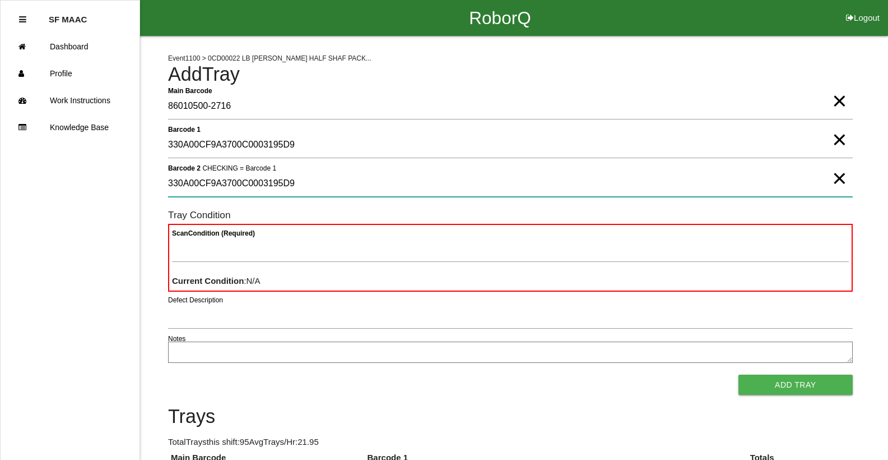
type 2 "330A00CF9A3700C0003195D9"
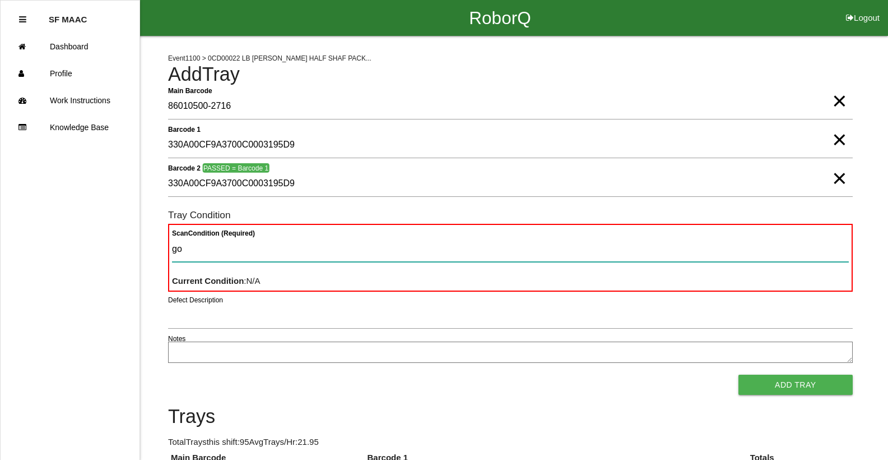
type Condition "goo"
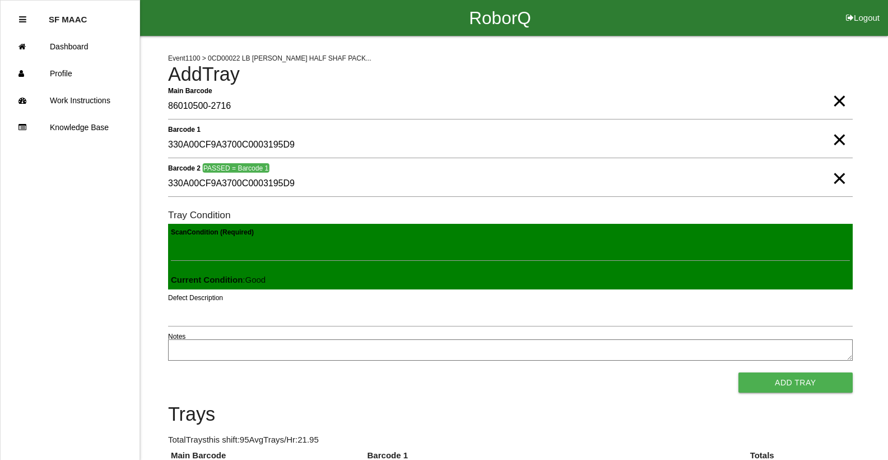
click at [739, 372] on button "Add Tray" at bounding box center [796, 382] width 114 height 20
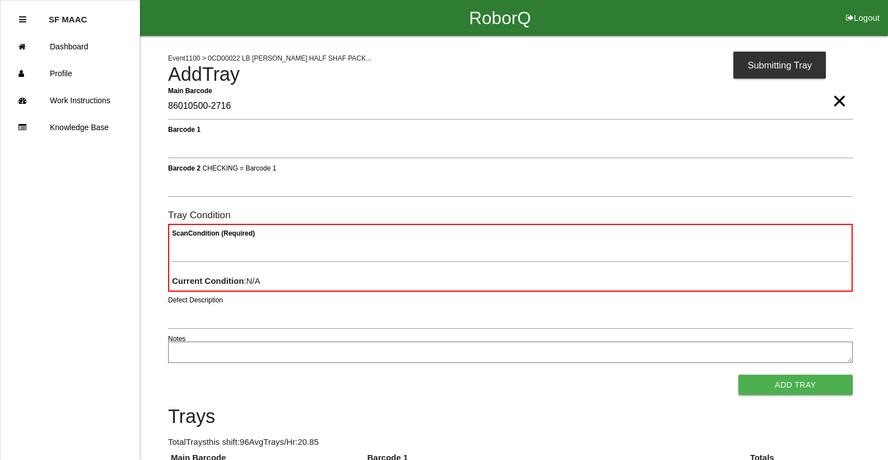
type Barcode "86010500-2716"
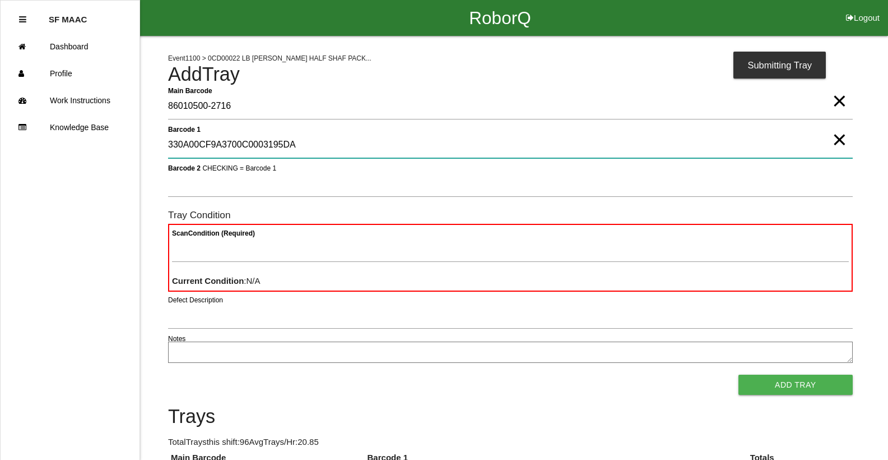
type 1 "330A00CF9A3700C0003195DA"
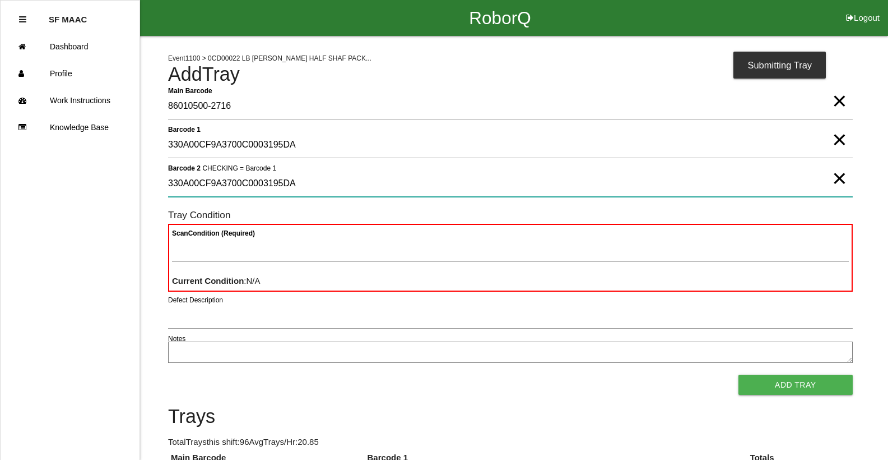
type 2 "330A00CF9A3700C0003195DA"
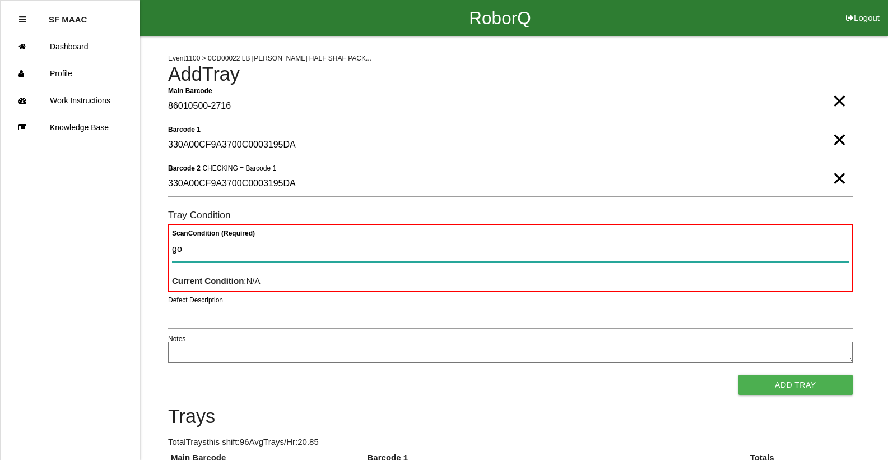
type Condition "goo"
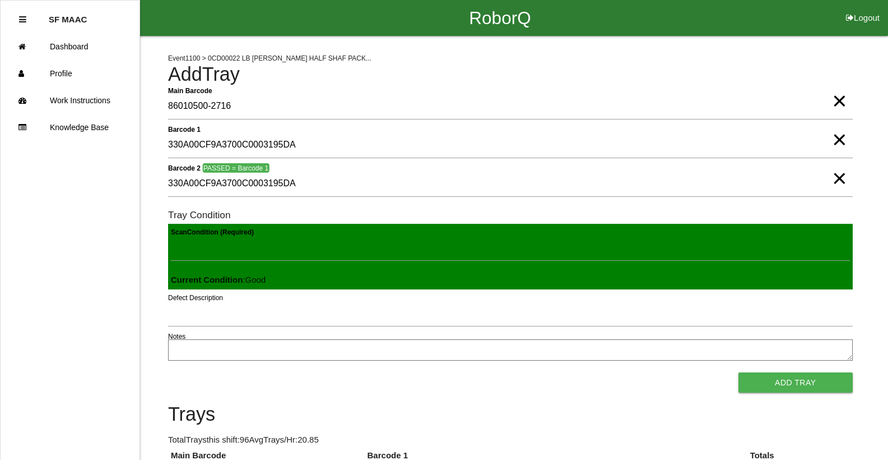
click at [840, 101] on span "×" at bounding box center [839, 89] width 15 height 22
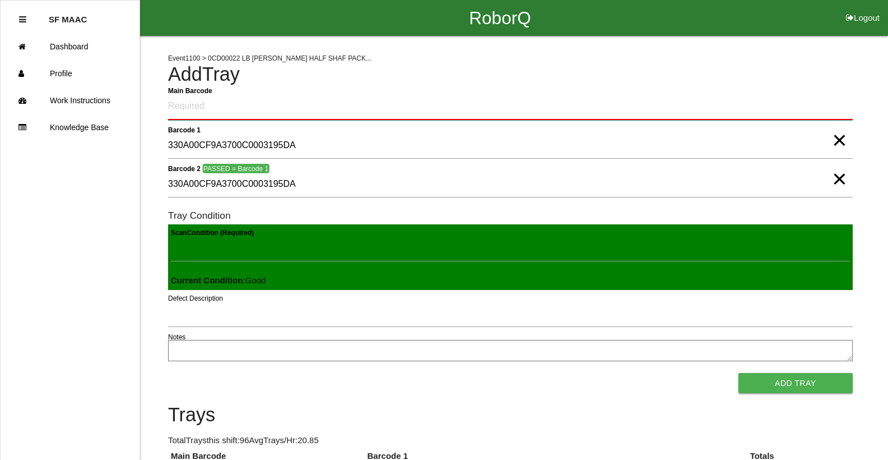
click at [809, 95] on Barcode "Main Barcode" at bounding box center [510, 107] width 685 height 26
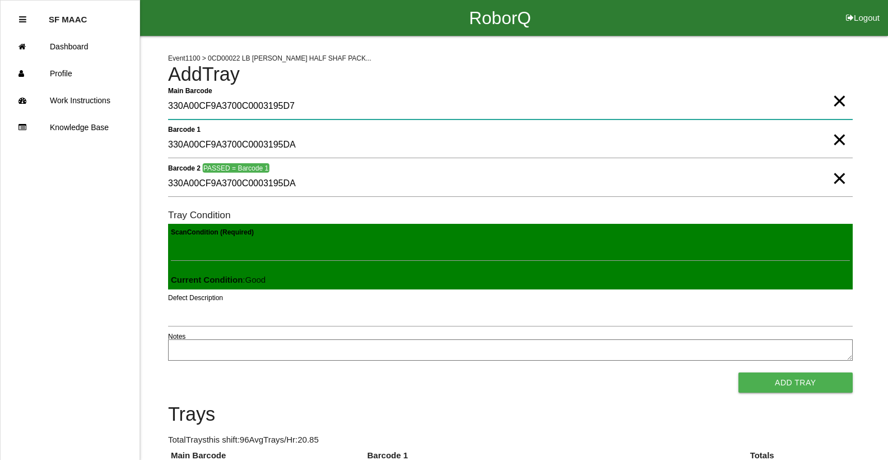
type Barcode "330A00CF9A3700C0003195D7"
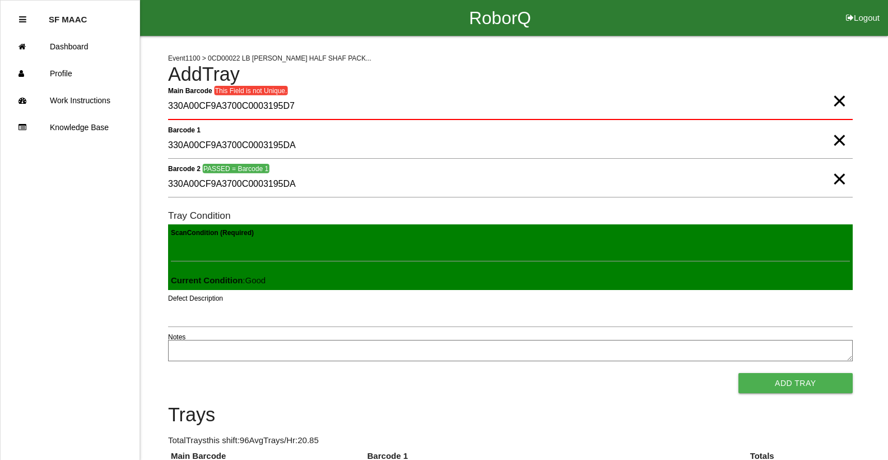
click at [836, 99] on span "×" at bounding box center [839, 89] width 15 height 22
drag, startPoint x: 787, startPoint y: 84, endPoint x: 749, endPoint y: 101, distance: 42.2
click at [749, 101] on Barcode "Main Barcode" at bounding box center [510, 107] width 685 height 26
type Barcode "86010500-2717"
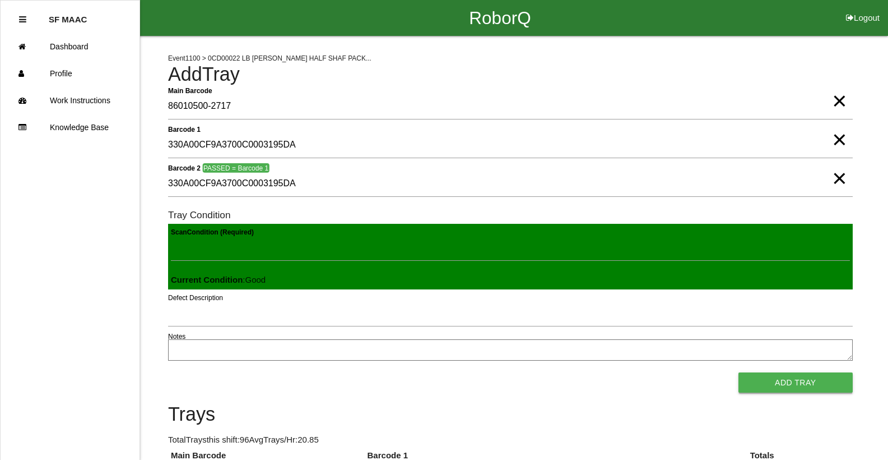
click at [748, 373] on button "Add Tray" at bounding box center [796, 382] width 114 height 20
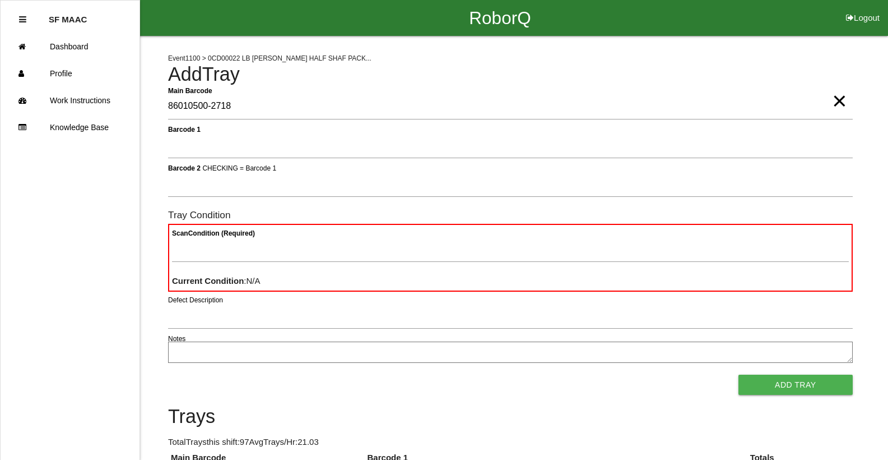
type Barcode "86010500-2718"
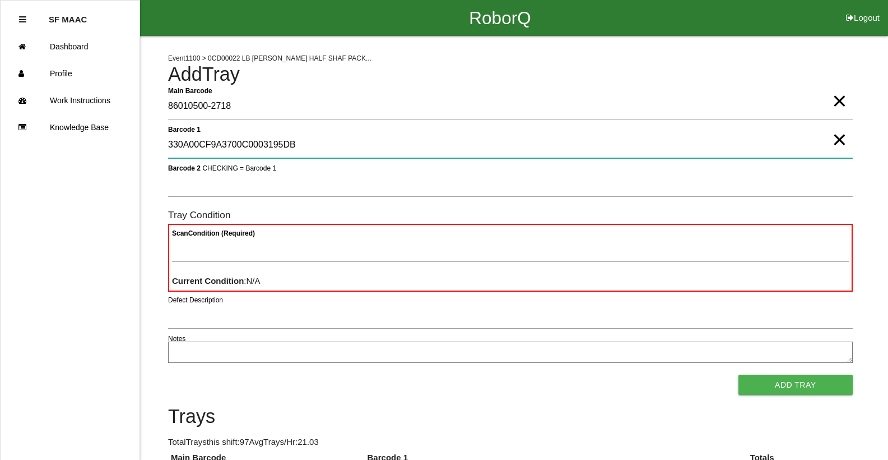
type 1 "330A00CF9A3700C0003195DB"
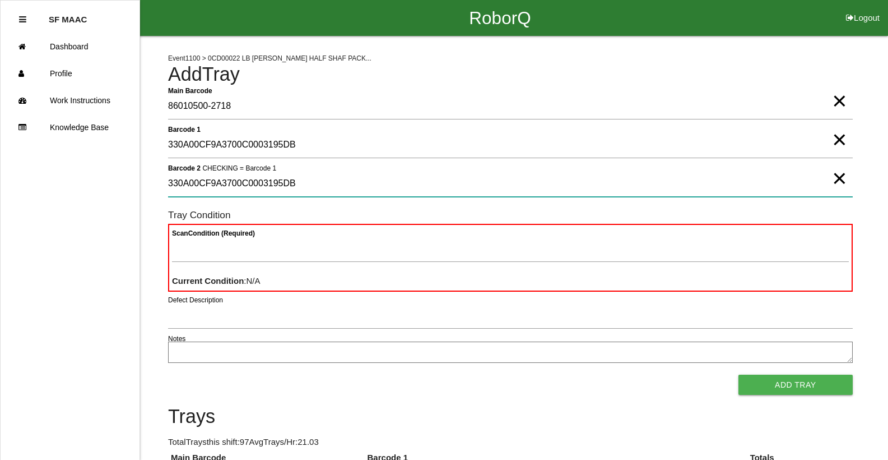
type 2 "330A00CF9A3700C0003195DB"
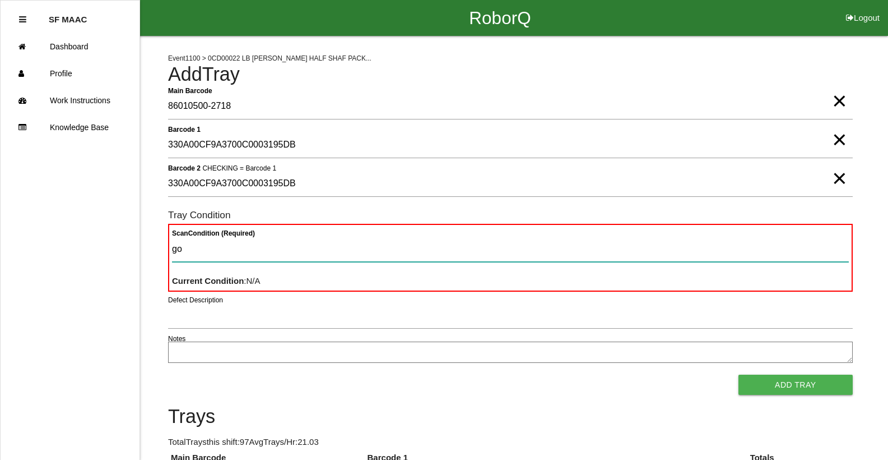
type Condition "goo"
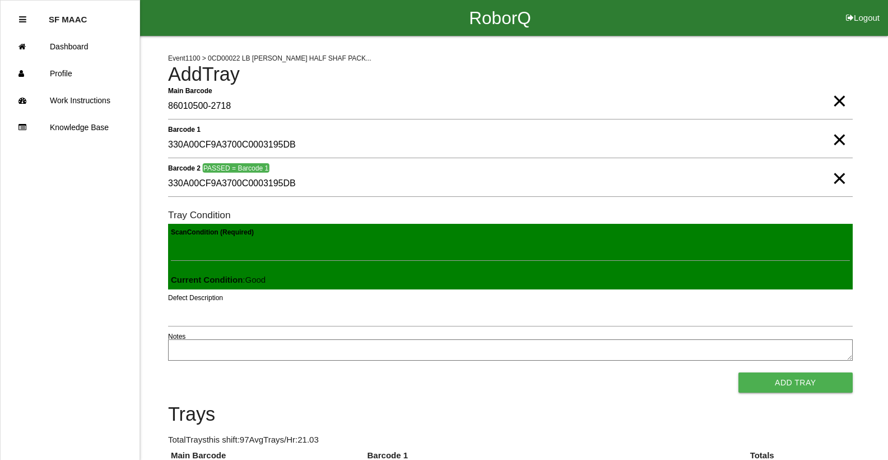
click at [739, 372] on button "Add Tray" at bounding box center [796, 382] width 114 height 20
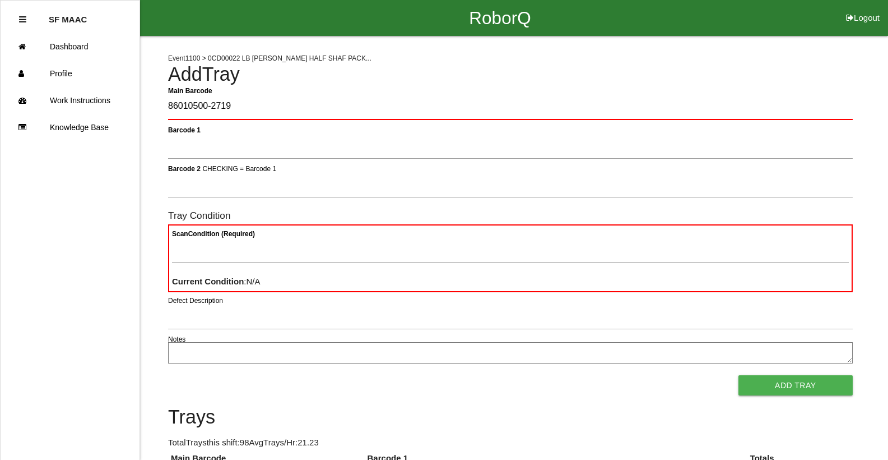
type Barcode "86010500-2719"
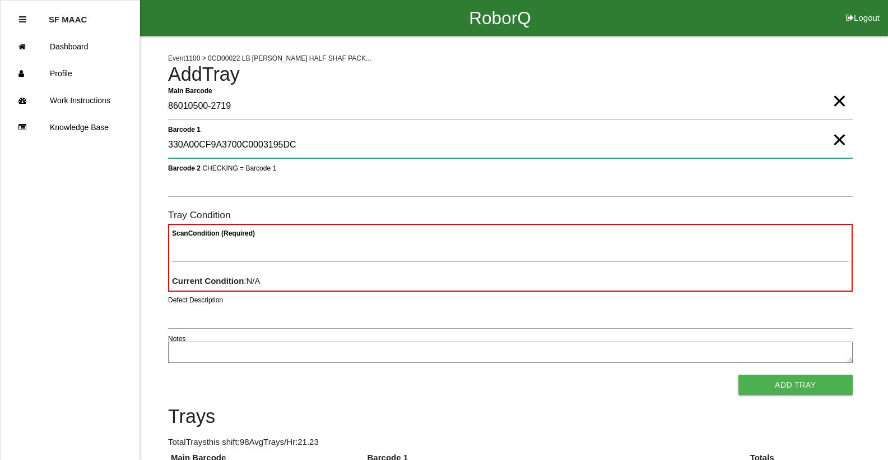
type 1 "330A00CF9A3700C0003195DC"
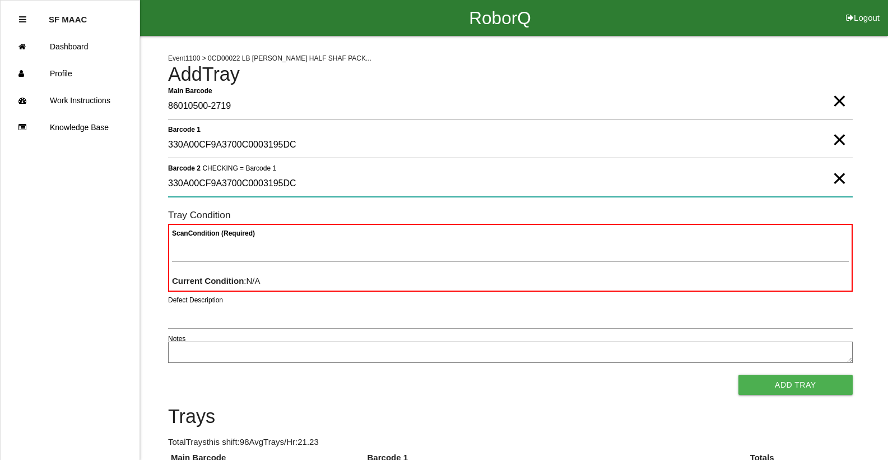
type 2 "330A00CF9A3700C0003195DC"
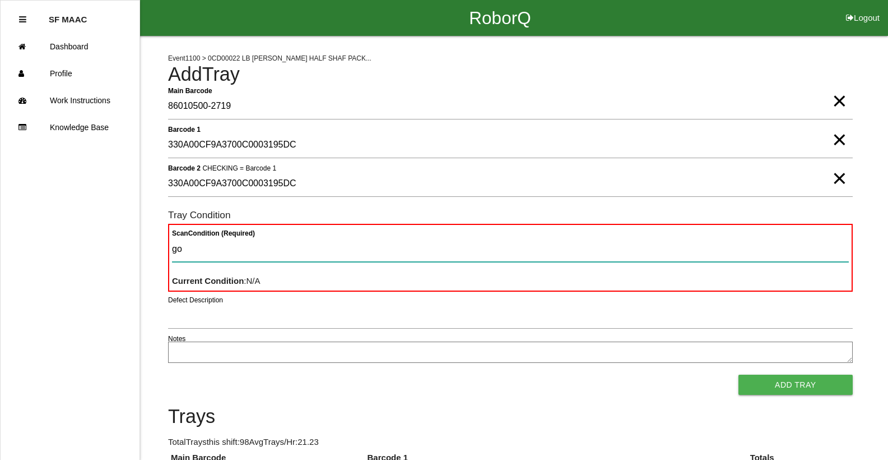
type Condition "goo"
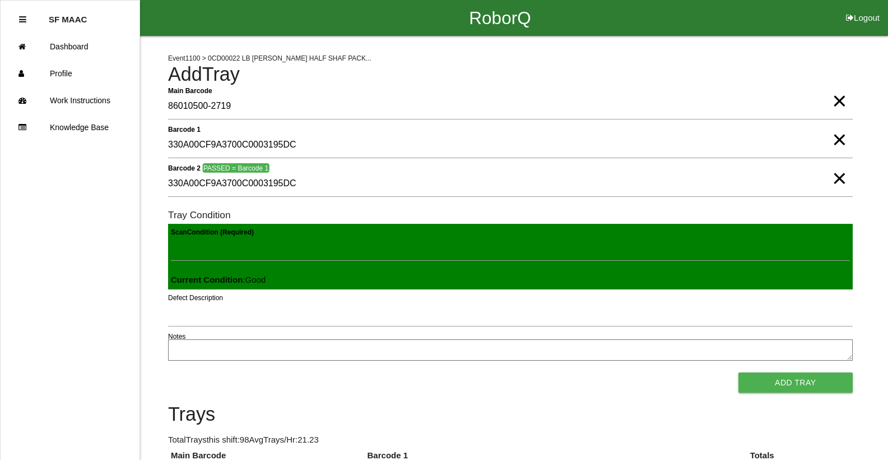
click at [739, 372] on button "Add Tray" at bounding box center [796, 382] width 114 height 20
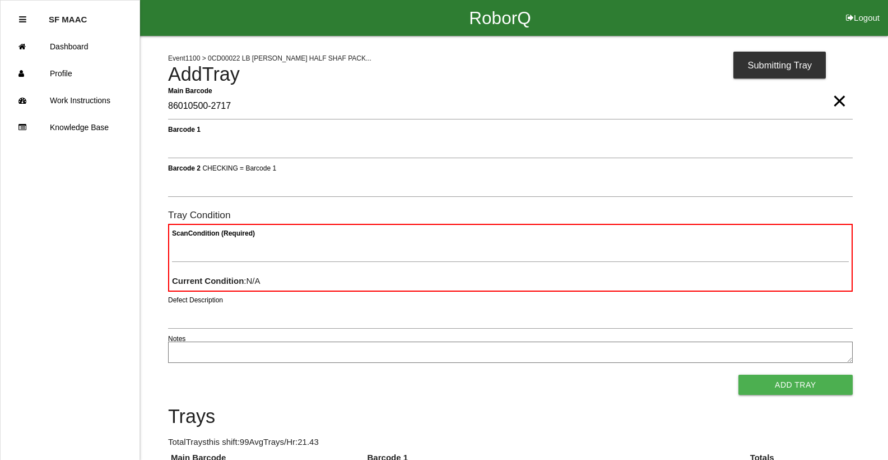
type Barcode "86010500-2717"
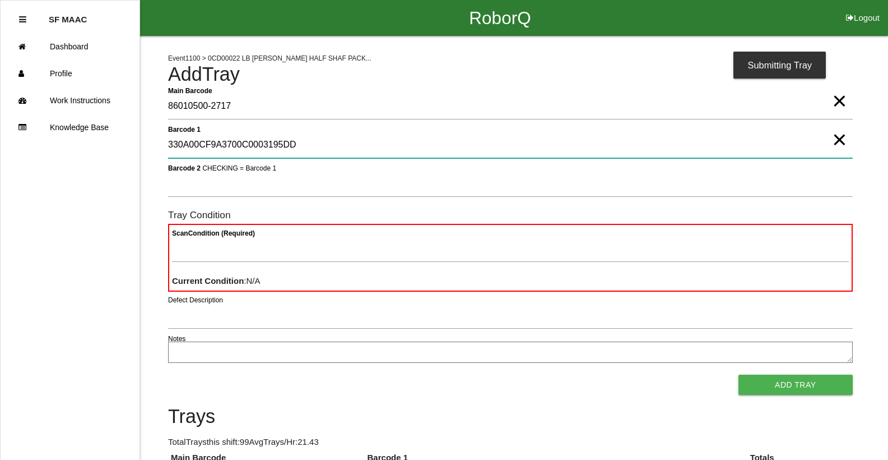
type 1 "330A00CF9A3700C0003195DD"
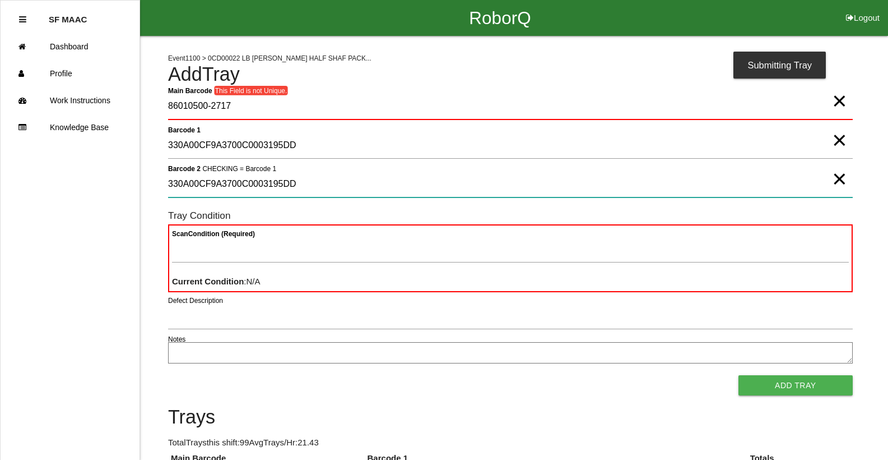
type 2 "330A00CF9A3700C0003195DD"
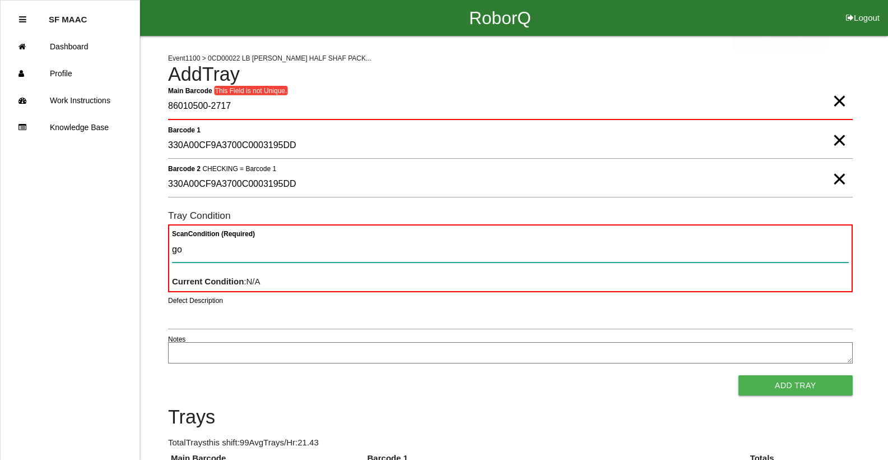
type Condition "goo"
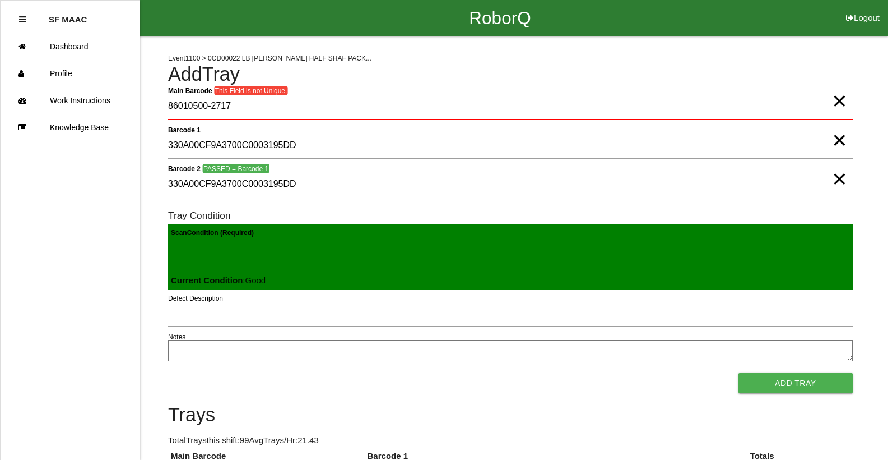
drag, startPoint x: 838, startPoint y: 95, endPoint x: 819, endPoint y: 94, distance: 19.1
click at [833, 96] on span "×" at bounding box center [839, 89] width 15 height 22
click at [819, 94] on Barcode "Main Barcode" at bounding box center [510, 107] width 685 height 26
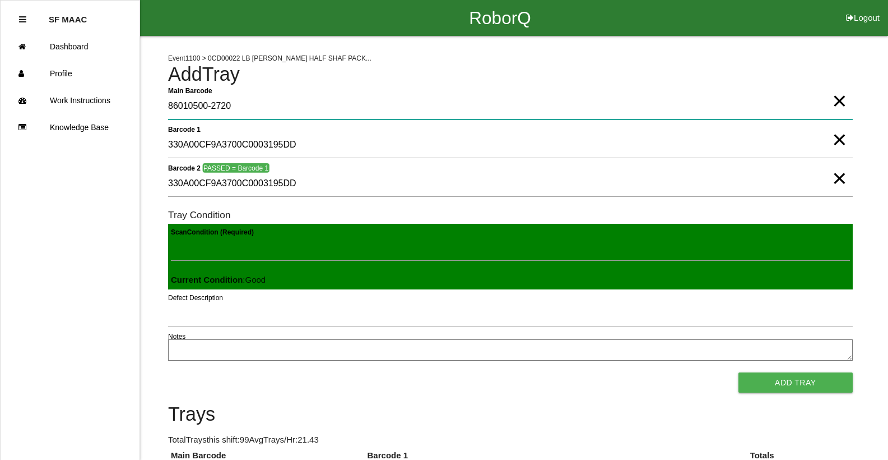
type Barcode "86010500-2720"
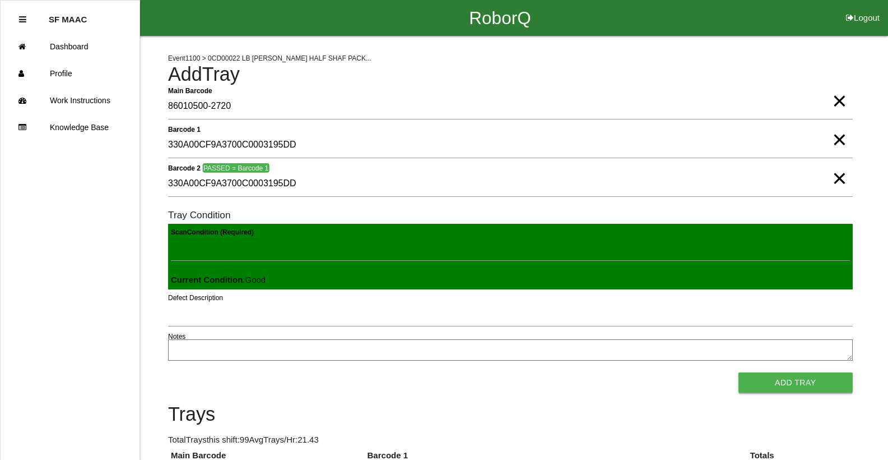
click at [757, 384] on button "Add Tray" at bounding box center [796, 382] width 114 height 20
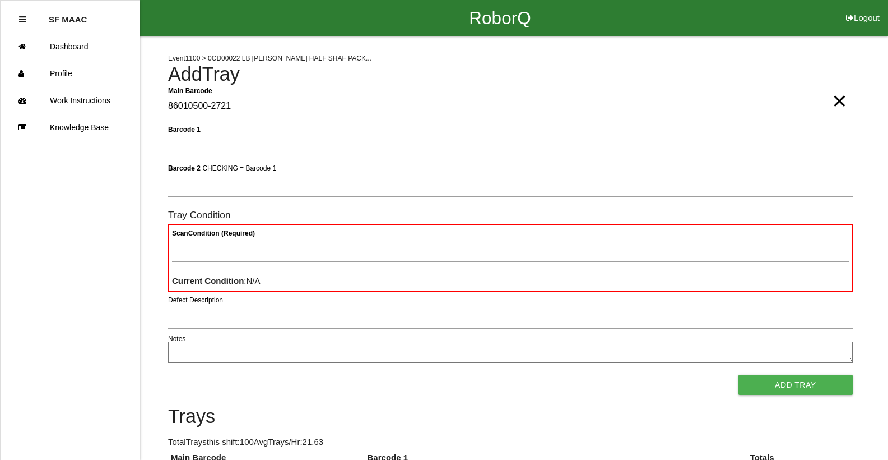
type Barcode "86010500-2721"
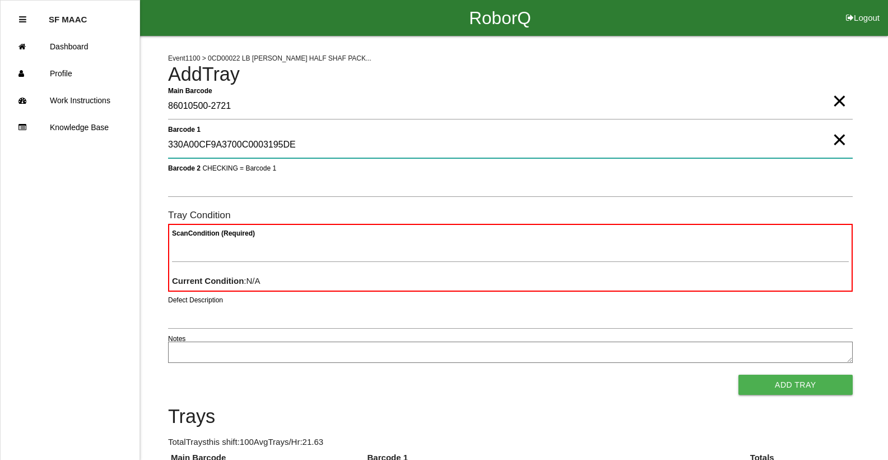
type 1 "330A00CF9A3700C0003195DE"
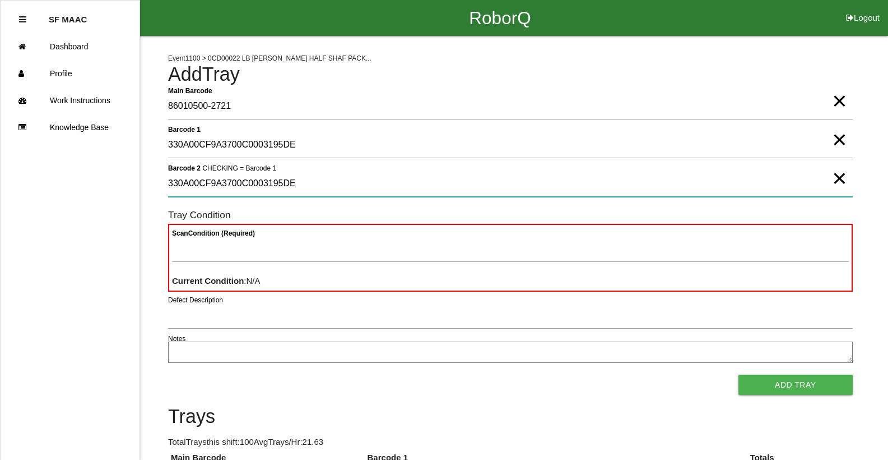
type 2 "330A00CF9A3700C0003195DE"
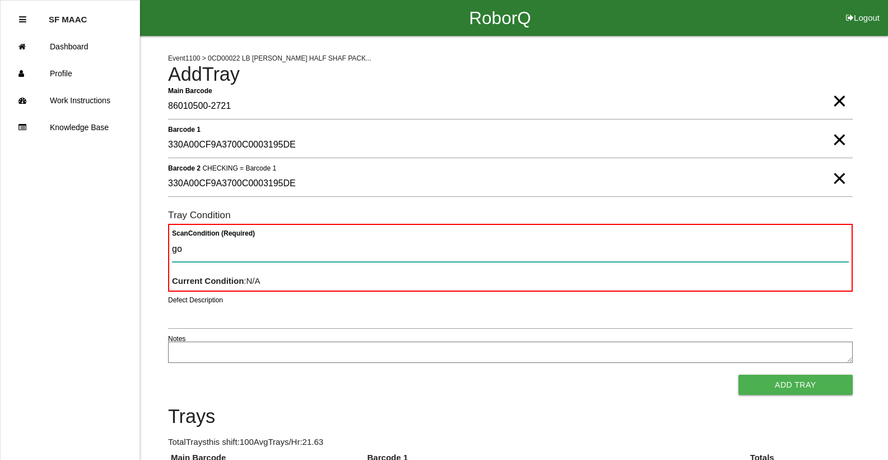
type Condition "goo"
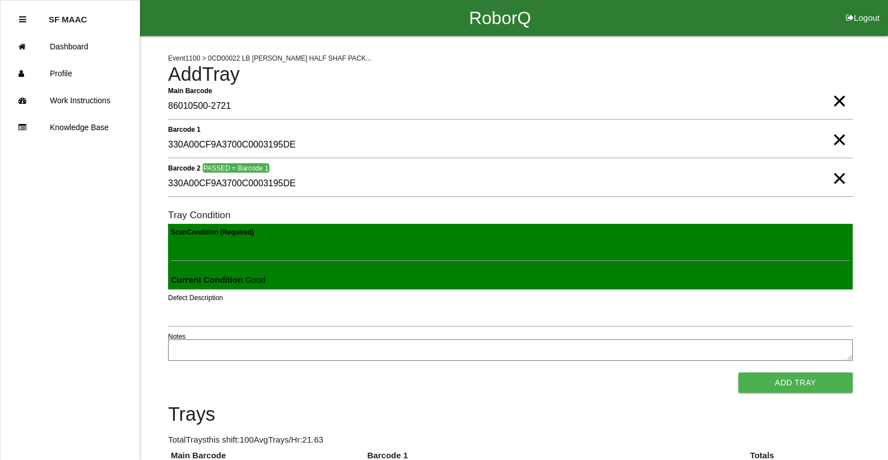
click at [739, 372] on button "Add Tray" at bounding box center [796, 382] width 114 height 20
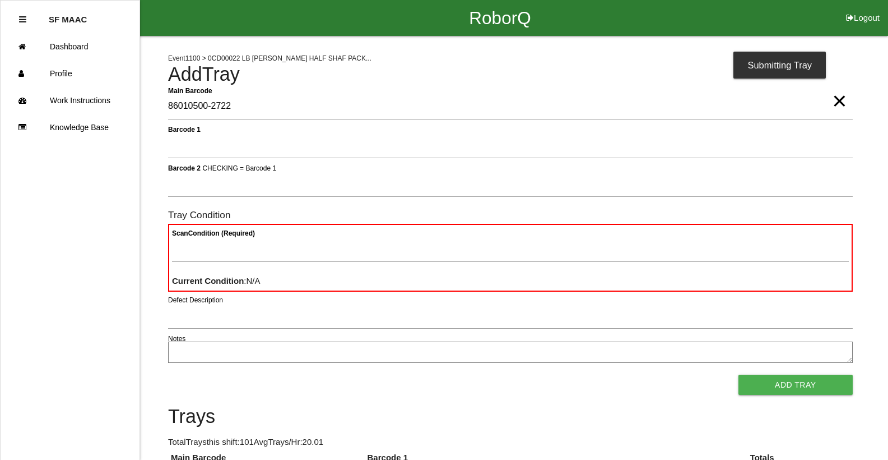
type Barcode "86010500-2722"
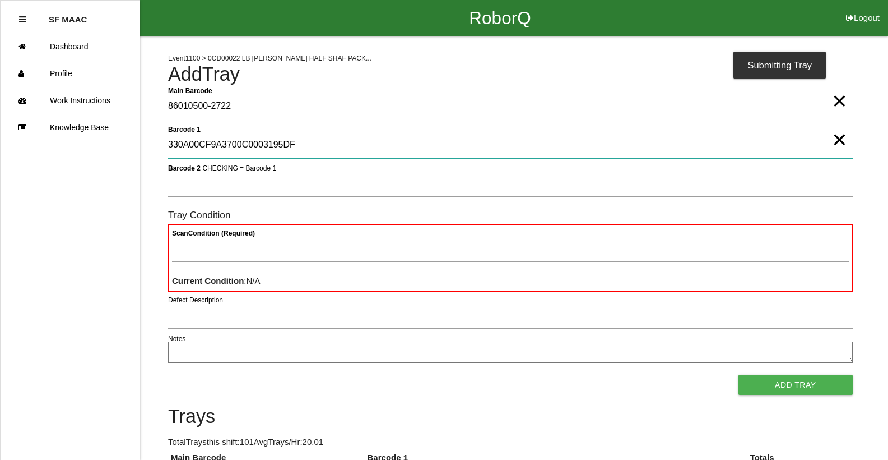
type 1 "330A00CF9A3700C0003195DF"
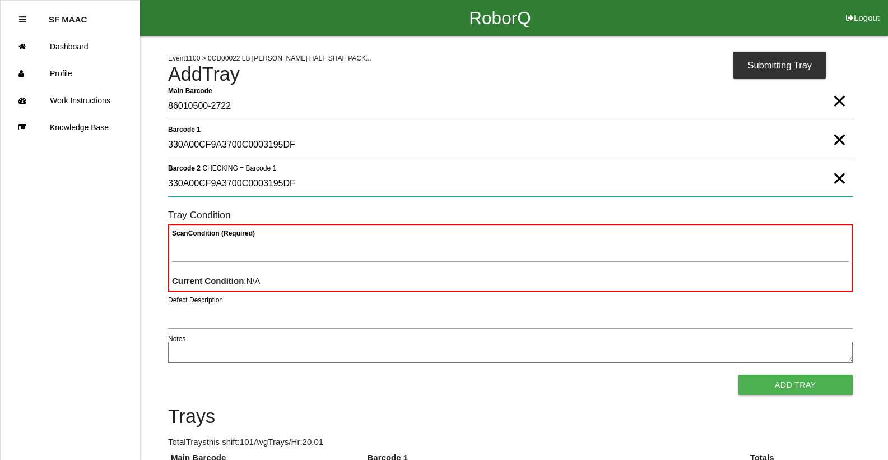
type 2 "330A00CF9A3700C0003195DF"
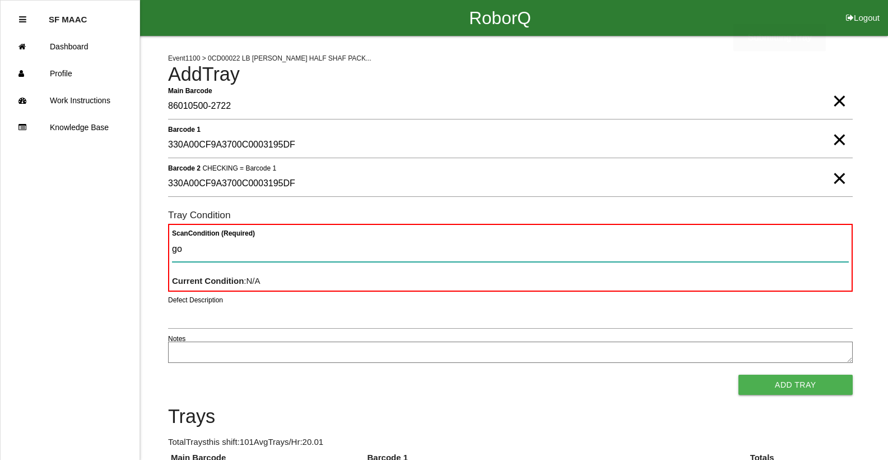
type Condition "goo"
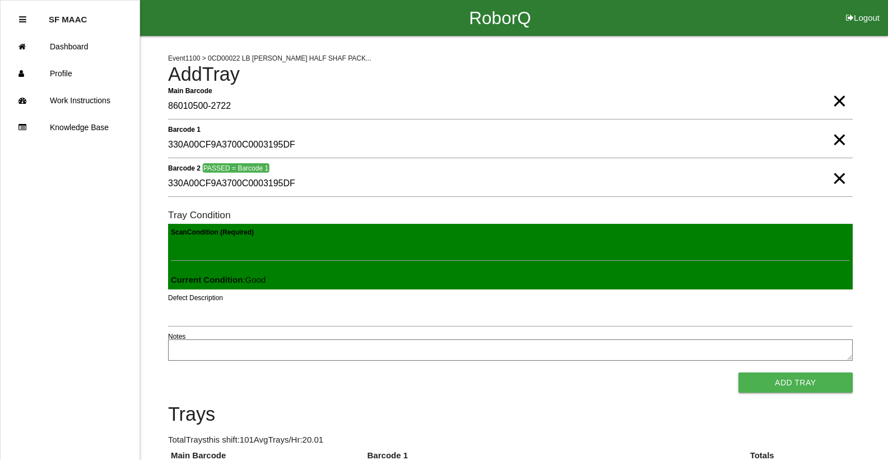
click at [739, 372] on button "Add Tray" at bounding box center [796, 382] width 114 height 20
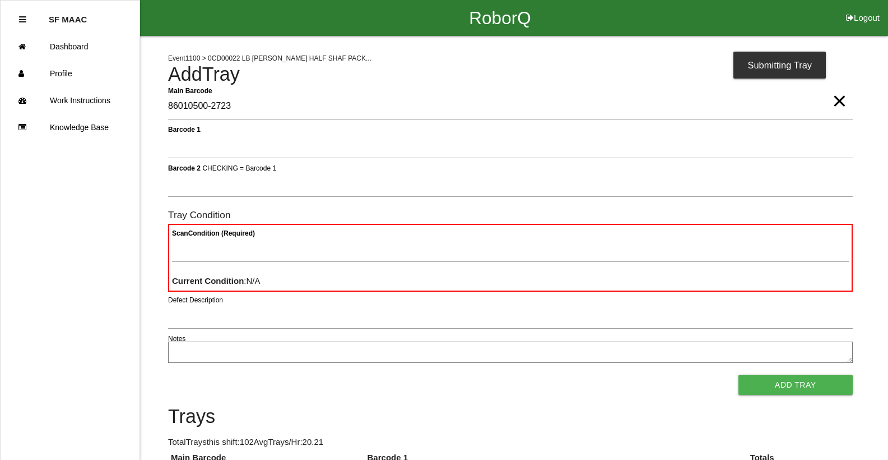
type Barcode "86010500-2723"
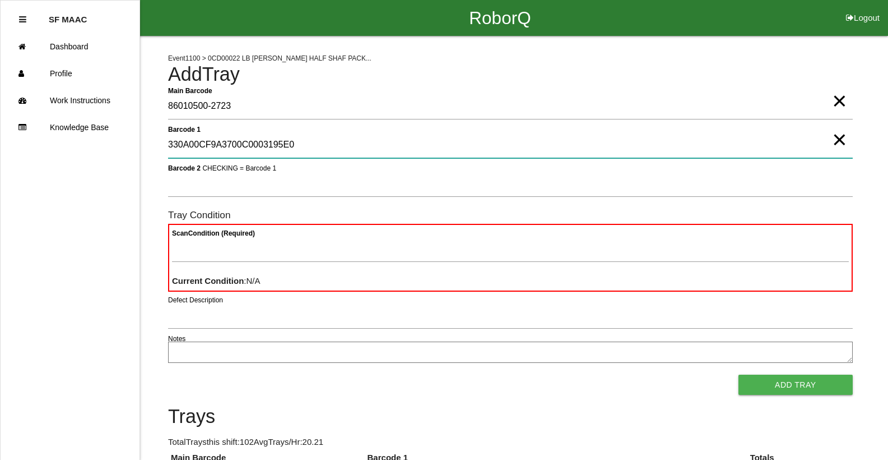
type 1 "330A00CF9A3700C0003195E0"
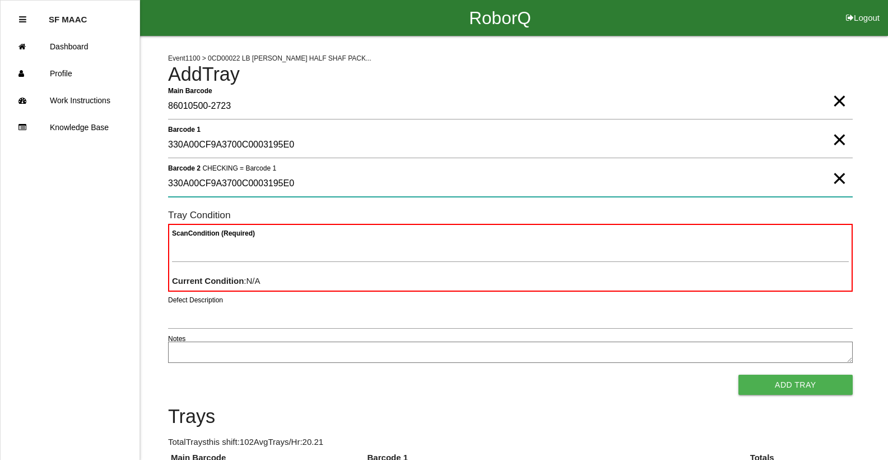
type 2 "330A00CF9A3700C0003195E0"
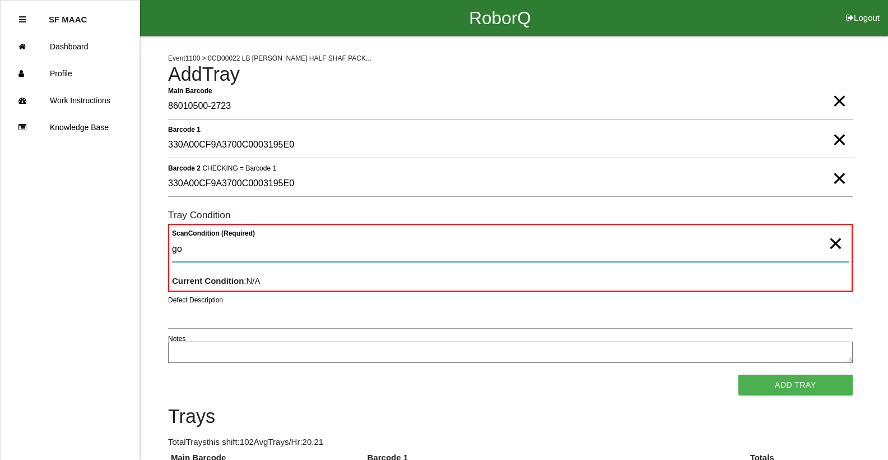
type Condition "goo"
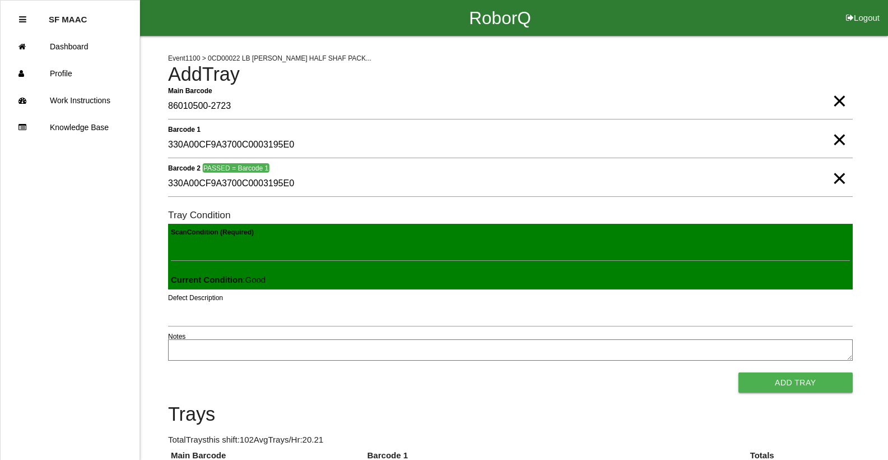
click at [739, 372] on button "Add Tray" at bounding box center [796, 382] width 114 height 20
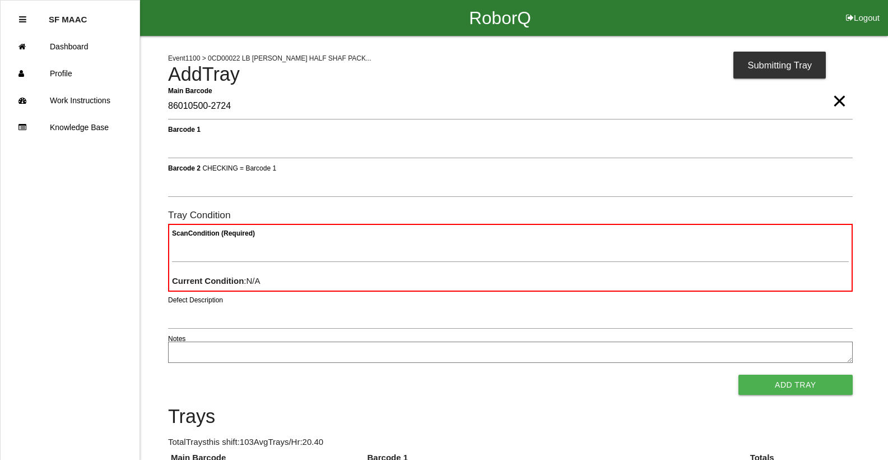
type Barcode "86010500-2724"
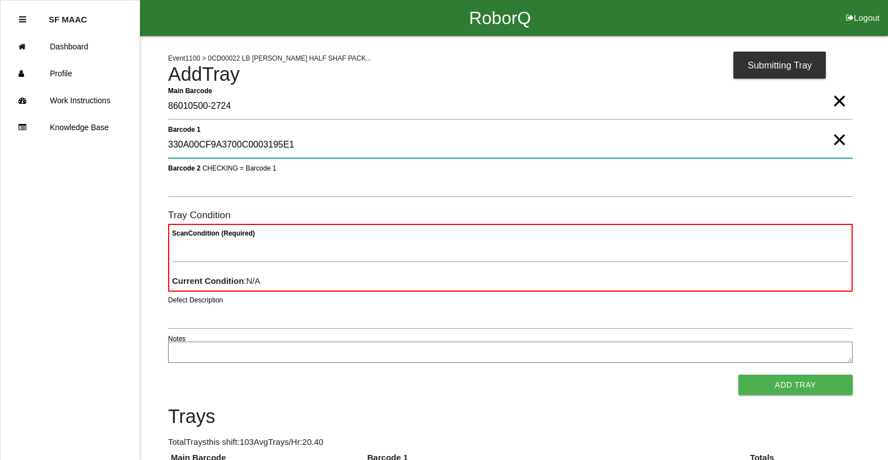
type 1 "330A00CF9A3700C0003195E1"
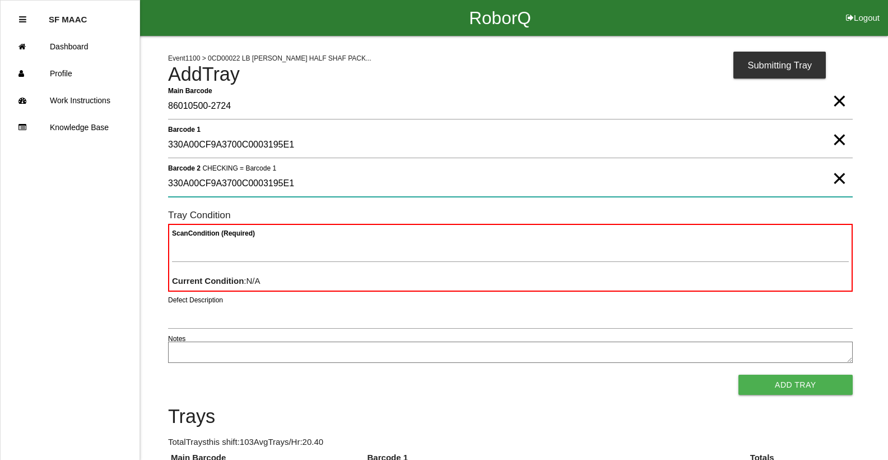
type 2 "330A00CF9A3700C0003195E1"
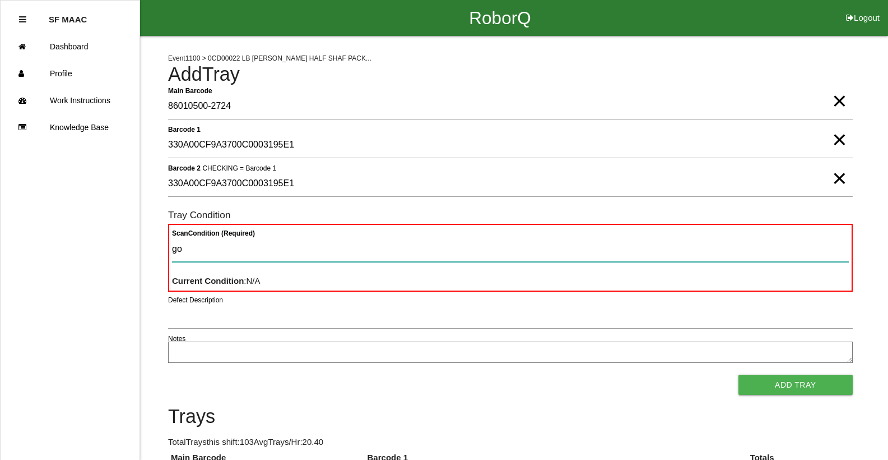
type Condition "goo"
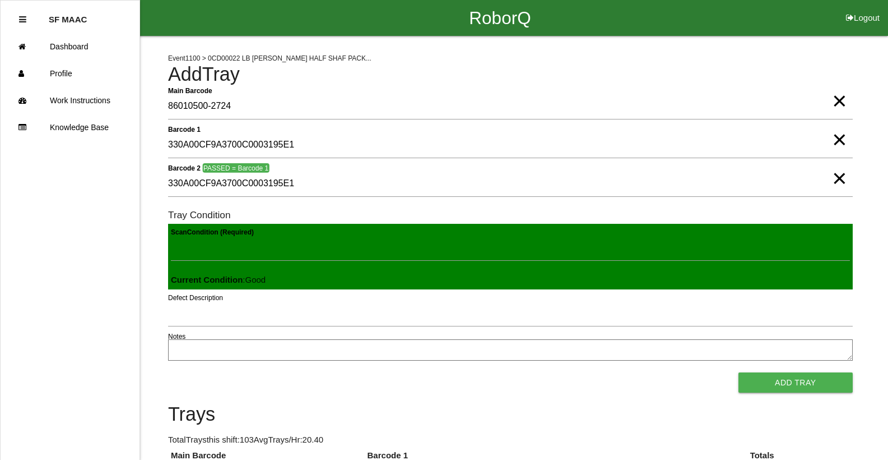
click at [739, 372] on button "Add Tray" at bounding box center [796, 382] width 114 height 20
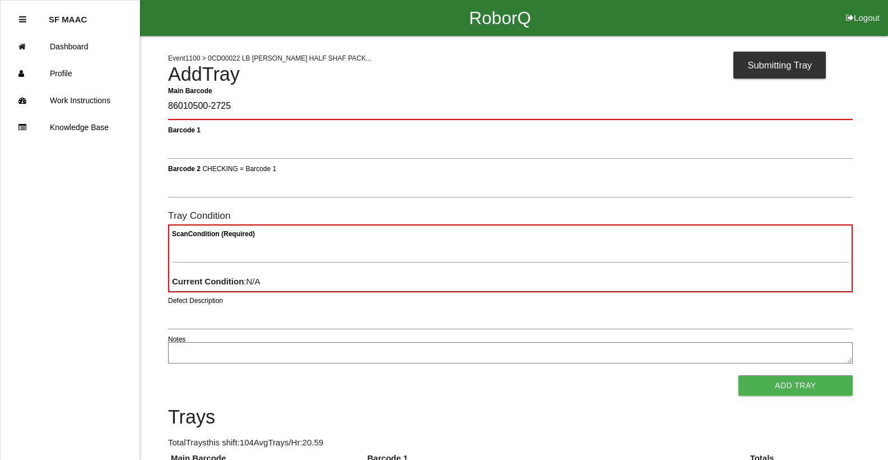
type Barcode "86010500-2725"
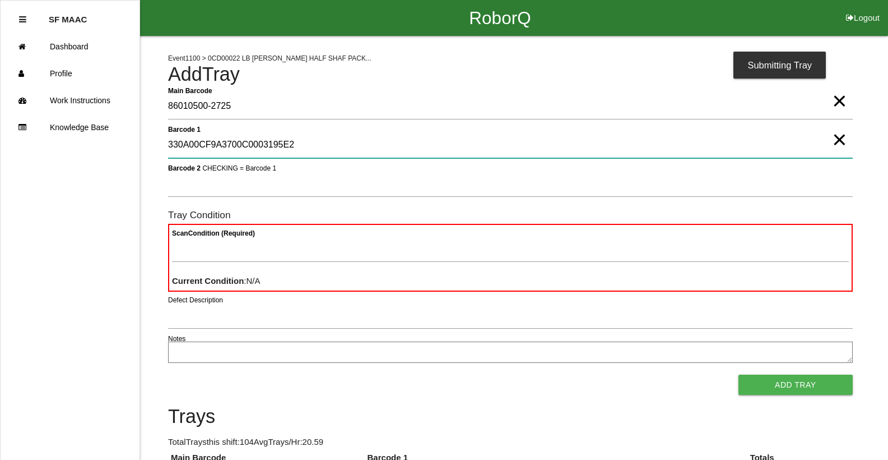
type 1 "330A00CF9A3700C0003195E2"
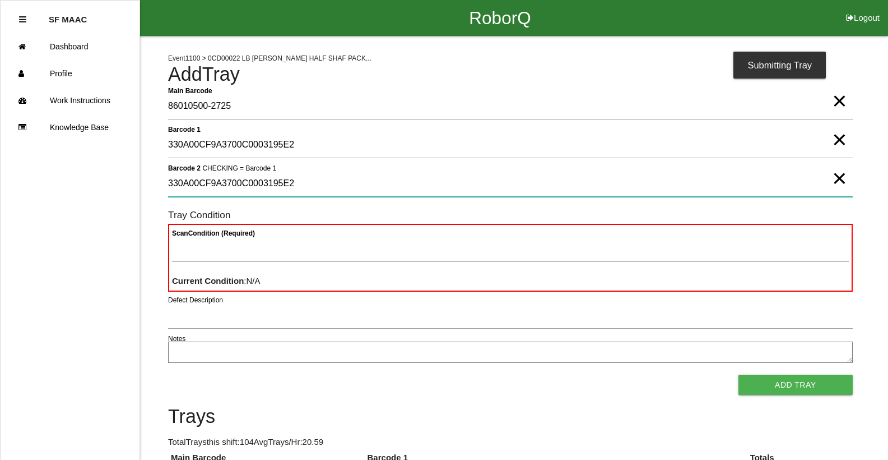
type 2 "330A00CF9A3700C0003195E2"
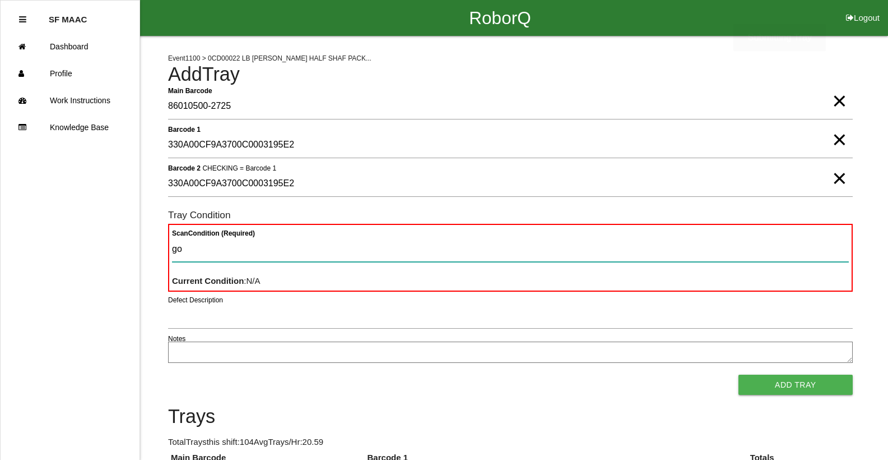
type Condition "goo"
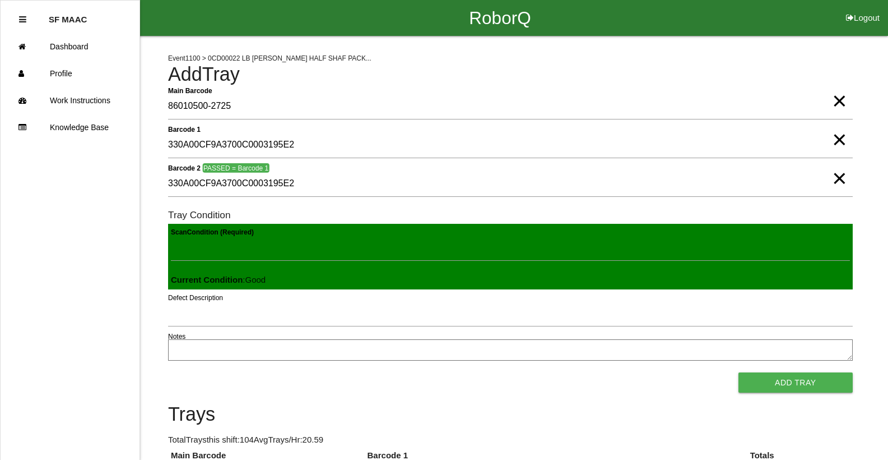
click at [739, 372] on button "Add Tray" at bounding box center [796, 382] width 114 height 20
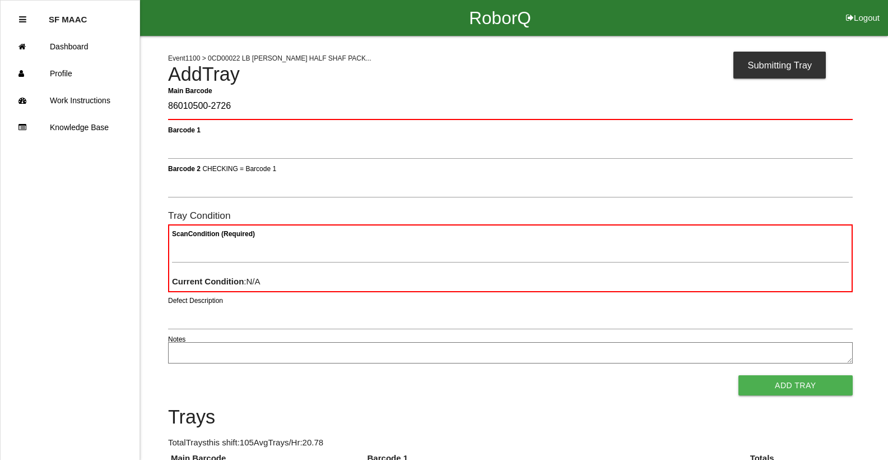
type Barcode "86010500-2726"
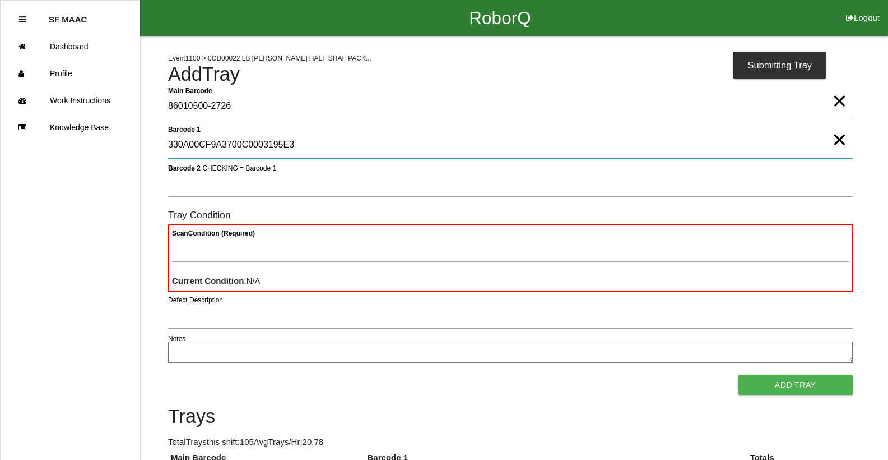
type 1 "330A00CF9A3700C0003195E3"
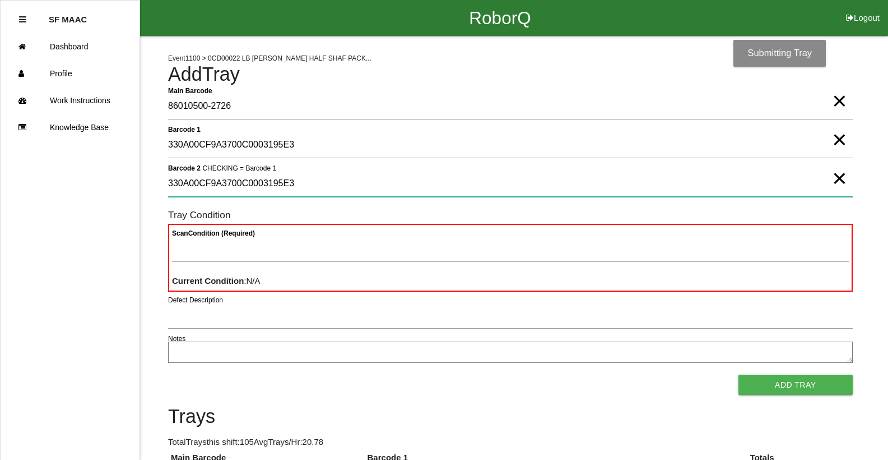
type 2 "330A00CF9A3700C0003195E3"
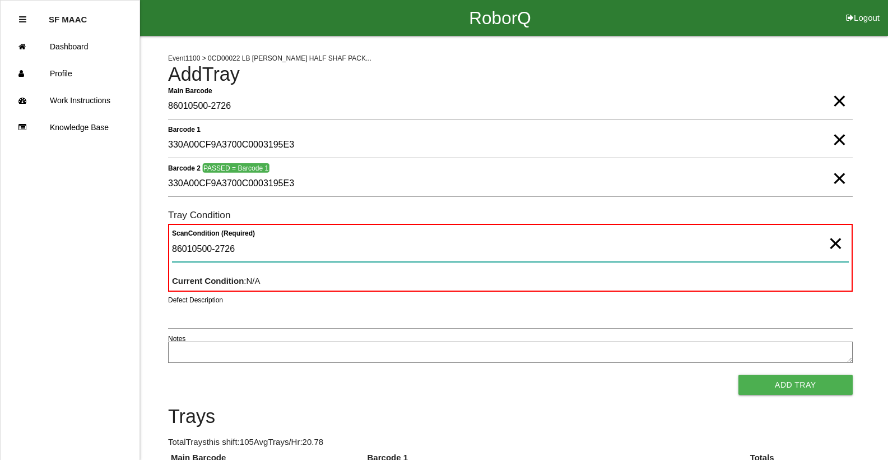
type Condition "86010500-2726"
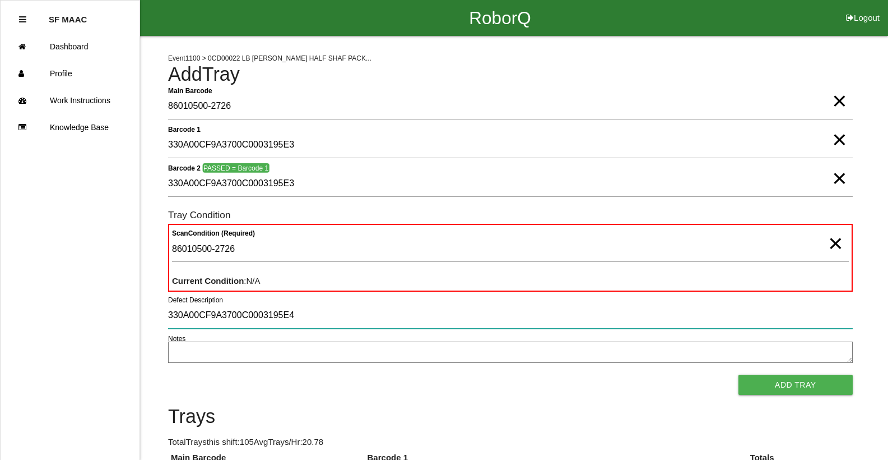
type input "330A00CF9A3700C0003195E4"
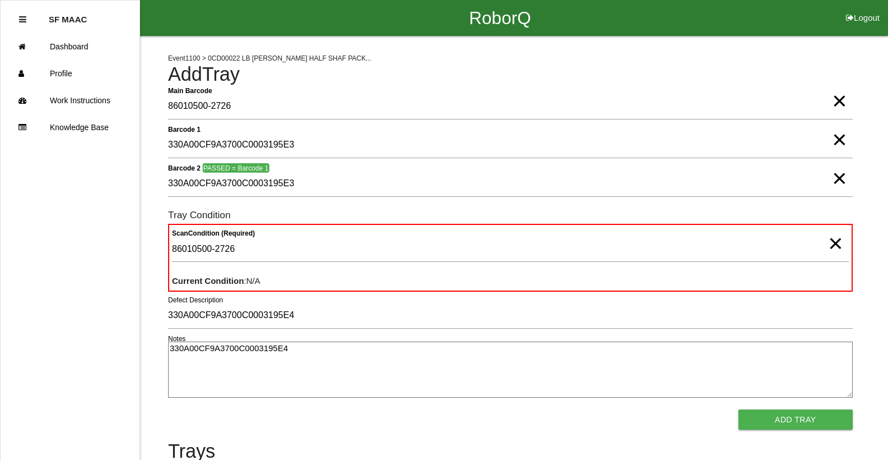
type textarea "330A00CF9A3700C0003195E4"
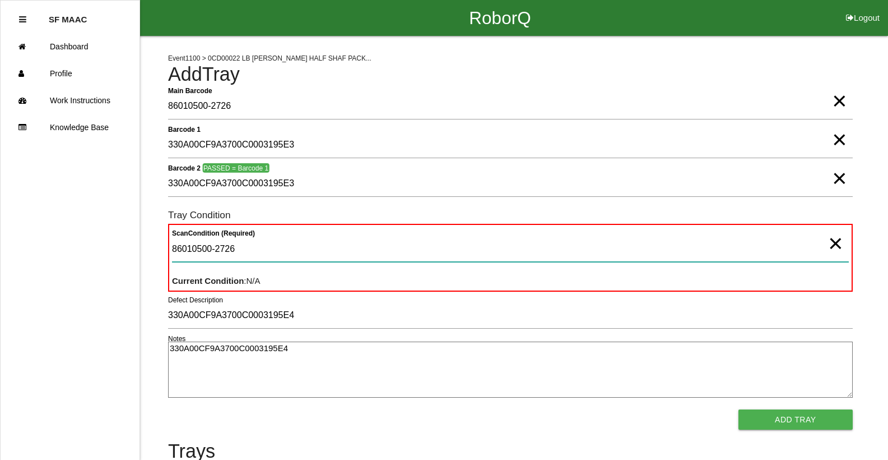
click at [822, 248] on Condition "86010500-2726" at bounding box center [510, 249] width 677 height 26
type Condition "8"
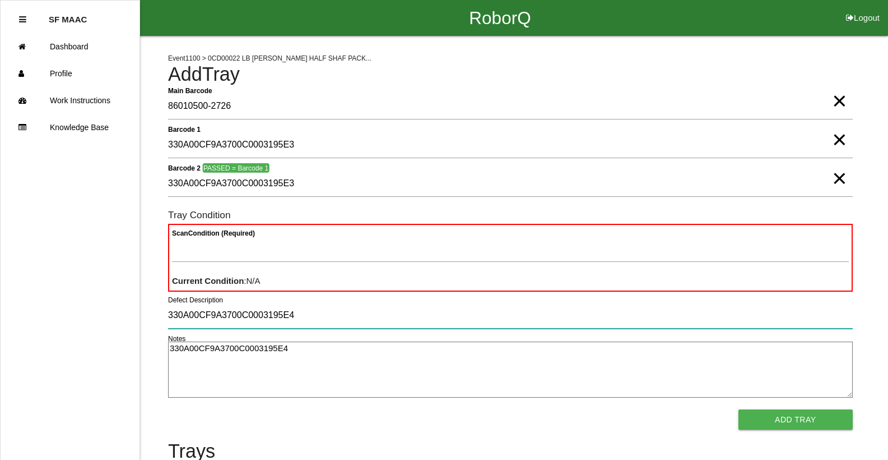
click at [359, 309] on input "330A00CF9A3700C0003195E4" at bounding box center [510, 316] width 685 height 26
type input "3"
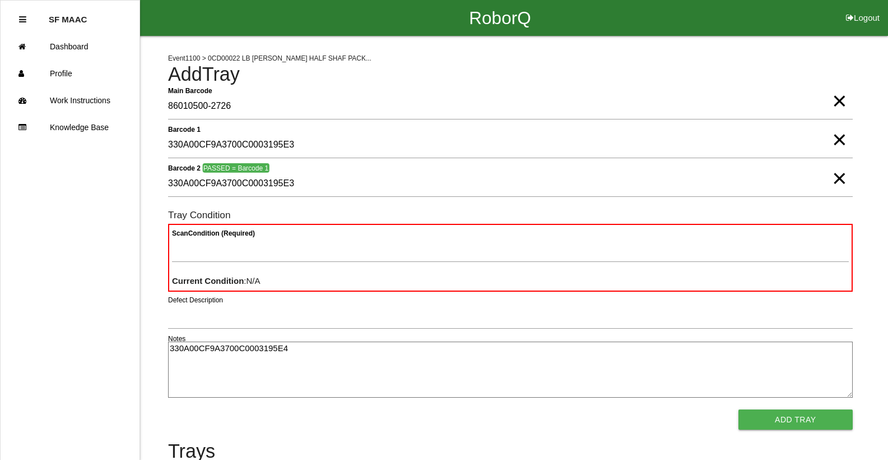
click at [301, 356] on textarea "330A00CF9A3700C0003195E4" at bounding box center [510, 369] width 685 height 56
type textarea "3"
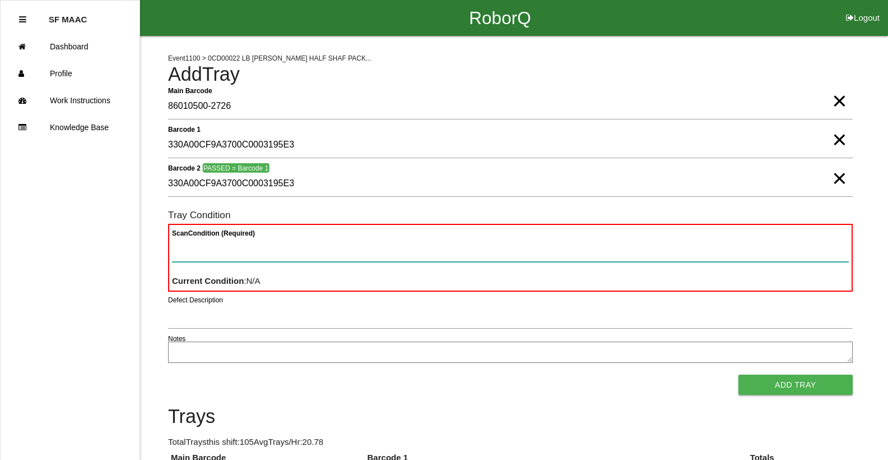
click at [304, 236] on Condition "Scan Condition (Required)" at bounding box center [510, 249] width 677 height 26
type Condition "goo"
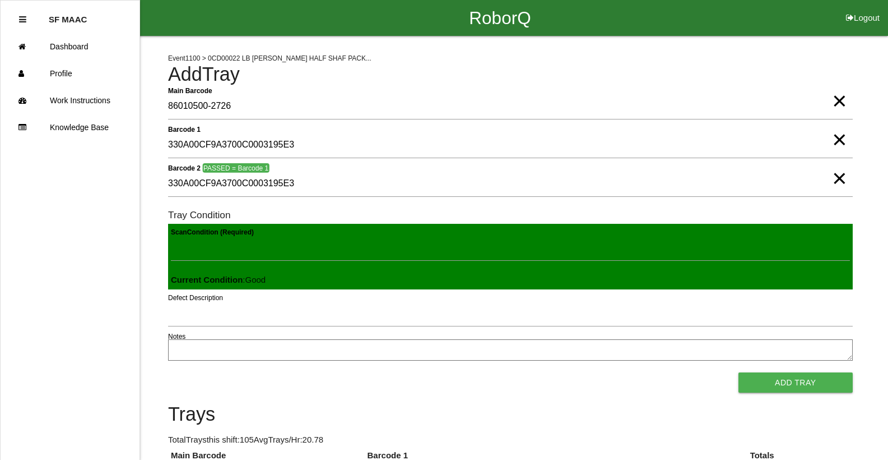
click at [739, 372] on button "Add Tray" at bounding box center [796, 382] width 114 height 20
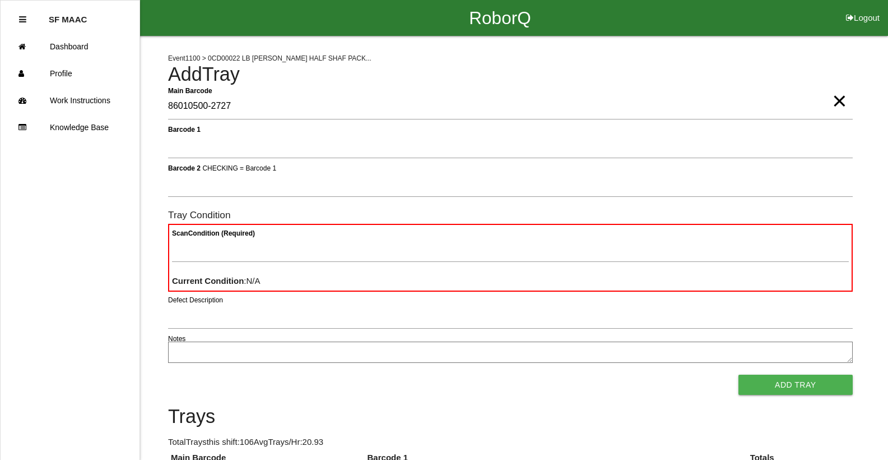
type Barcode "86010500-2727"
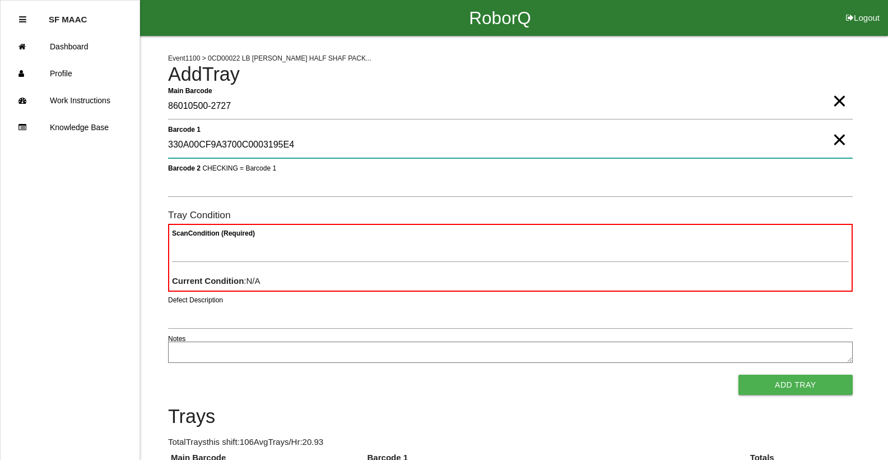
type 1 "330A00CF9A3700C0003195E4"
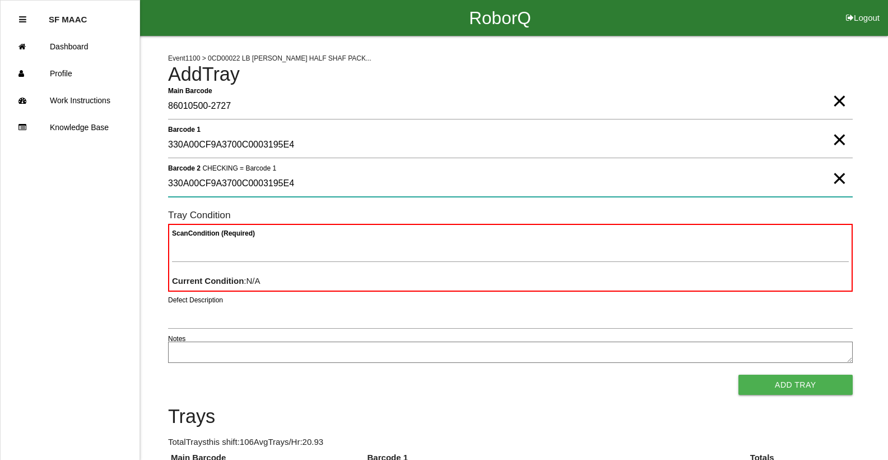
type 2 "330A00CF9A3700C0003195E4"
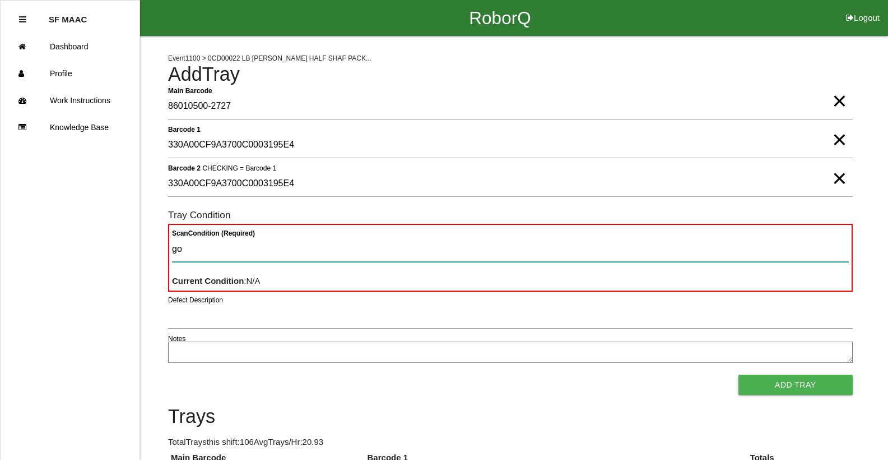
type Condition "goo"
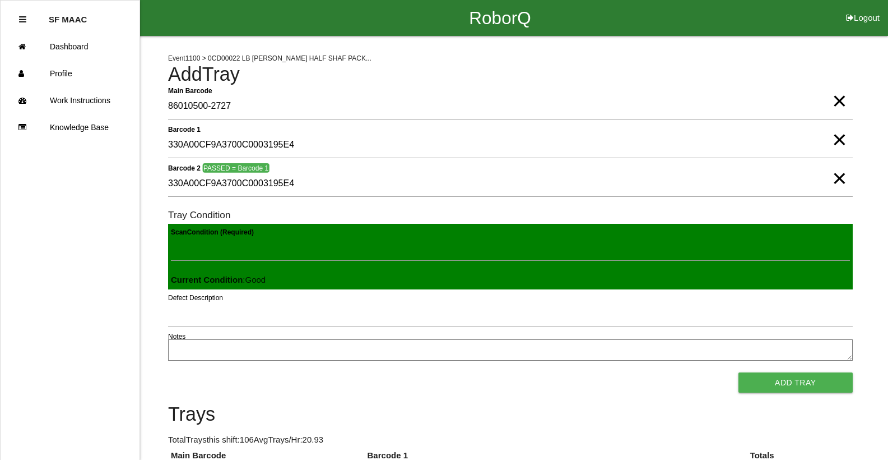
click button "Add Tray" at bounding box center [796, 382] width 114 height 20
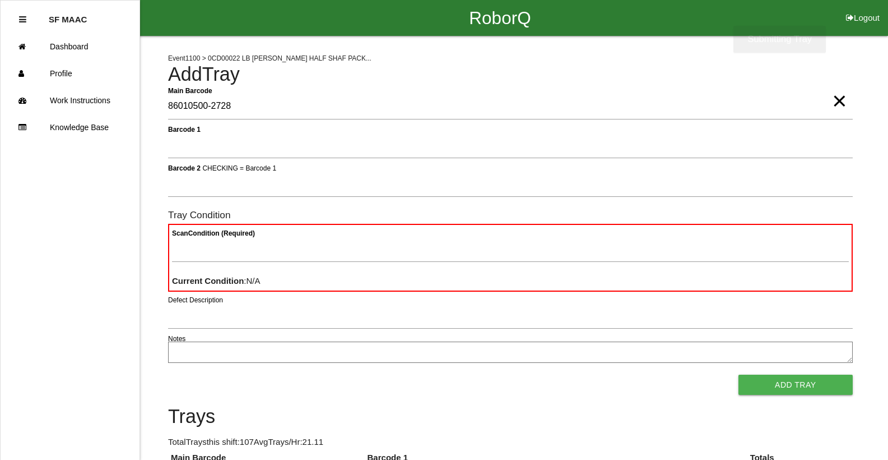
type Barcode "86010500-2728"
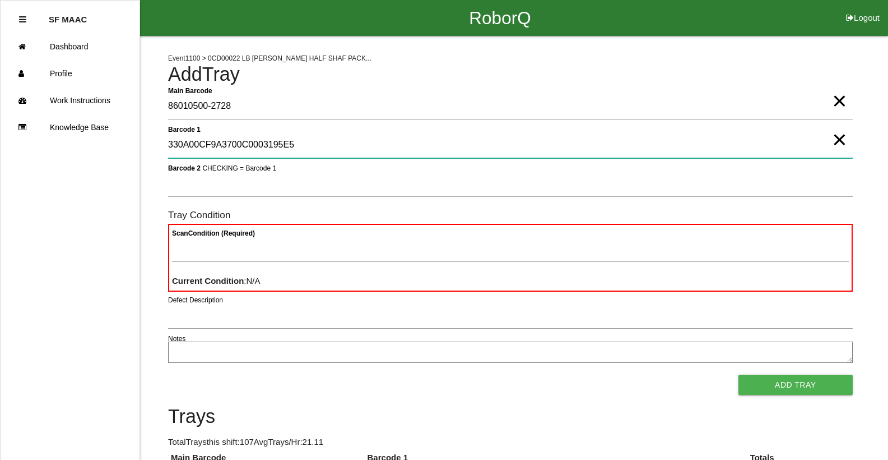
type 1 "330A00CF9A3700C0003195E5"
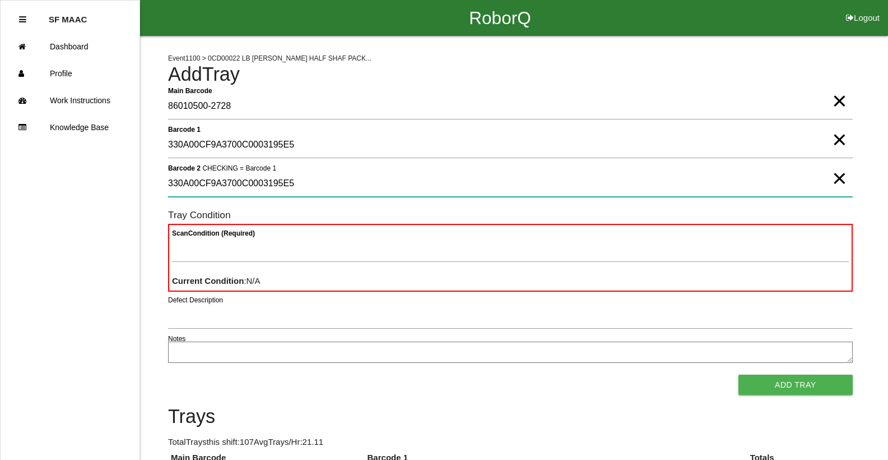
type 2 "330A00CF9A3700C0003195E5"
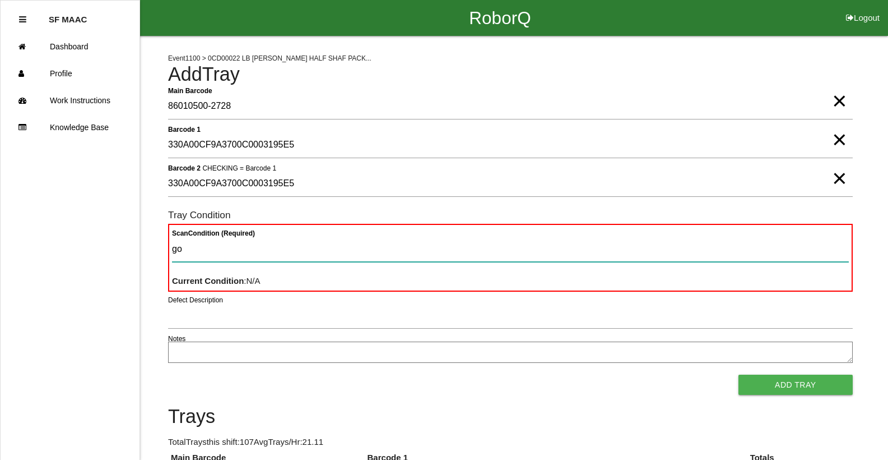
type Condition "goo"
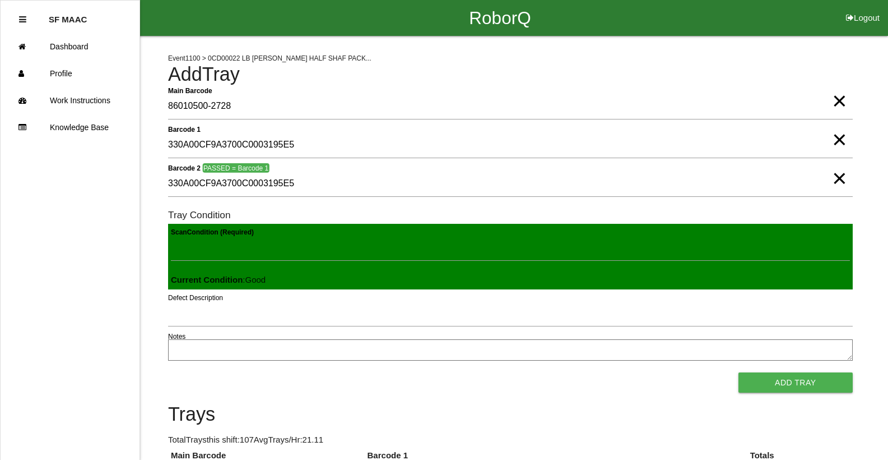
click at [739, 372] on button "Add Tray" at bounding box center [796, 382] width 114 height 20
